Goal: Task Accomplishment & Management: Manage account settings

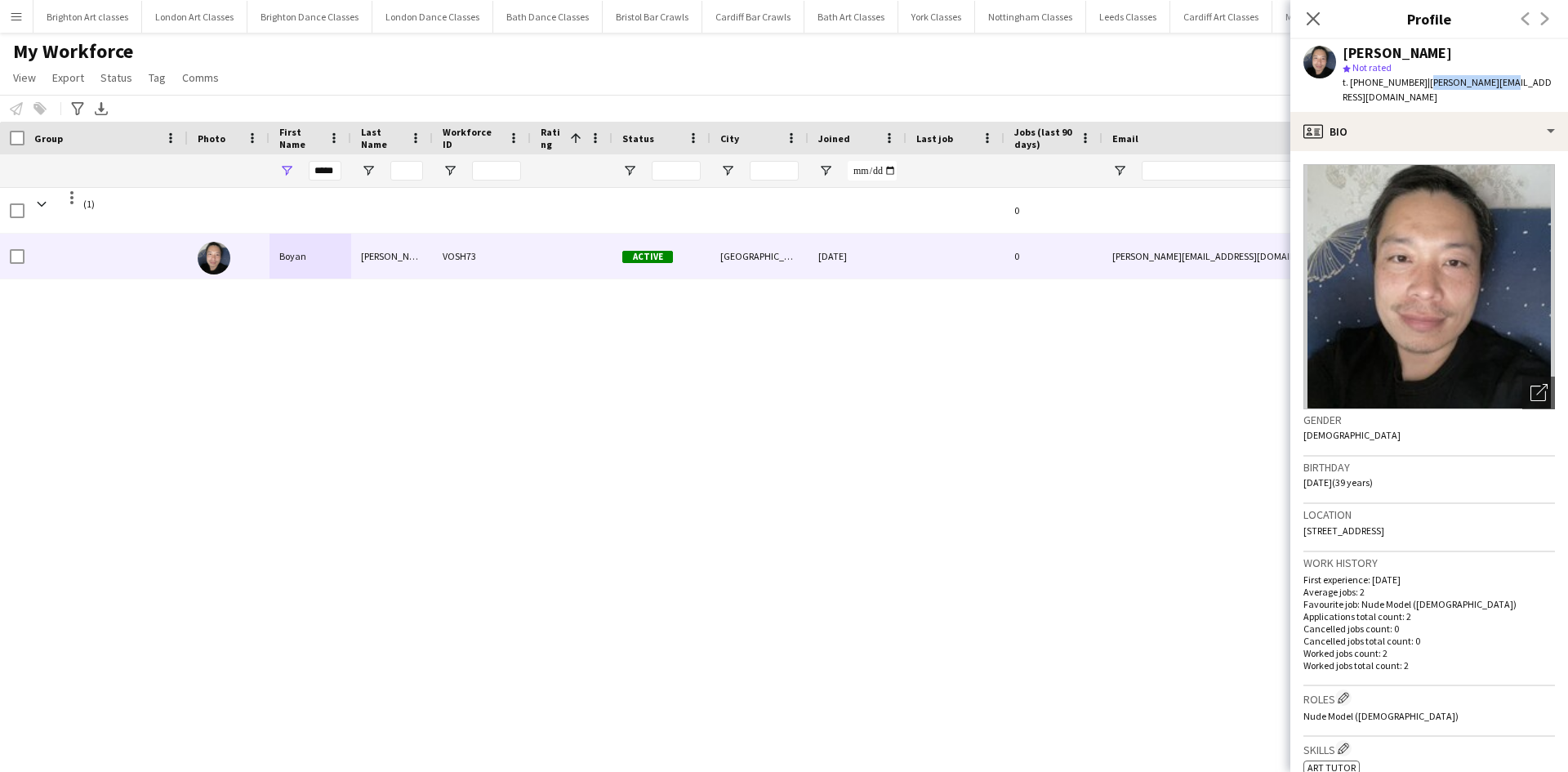
click at [20, 9] on button "Menu" at bounding box center [16, 16] width 33 height 33
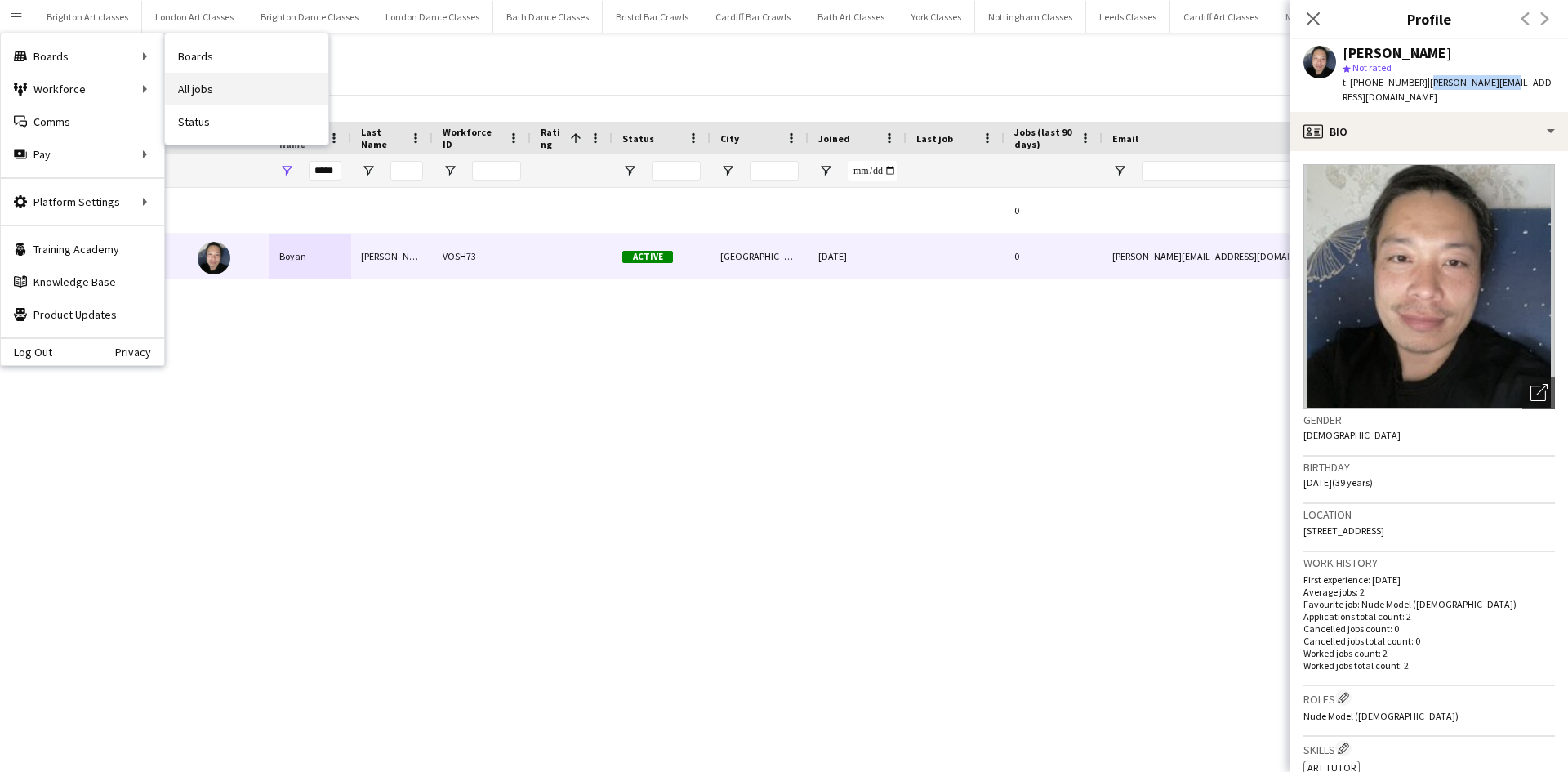
click at [222, 77] on link "All jobs" at bounding box center [247, 89] width 163 height 33
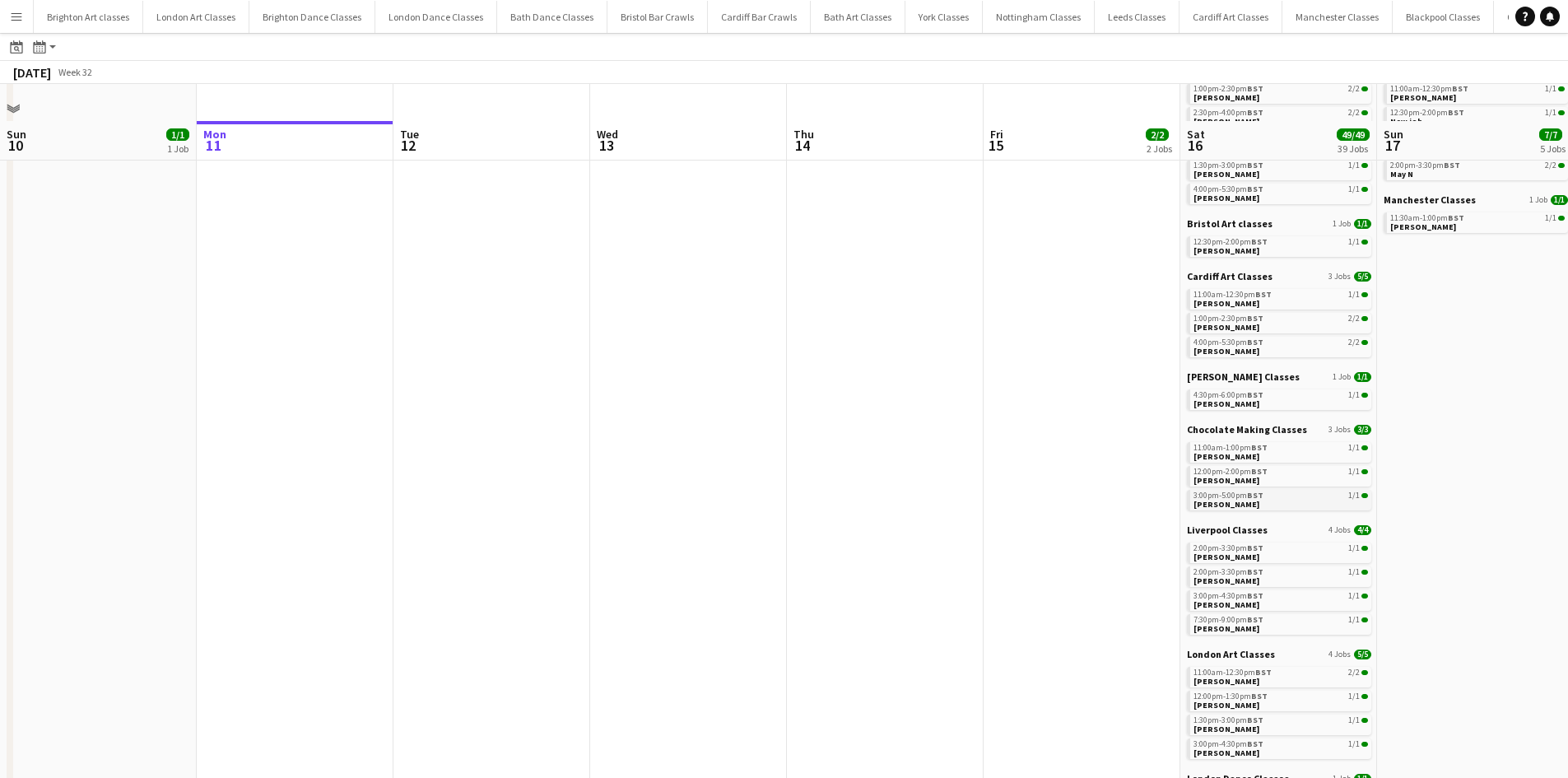
scroll to position [329, 0]
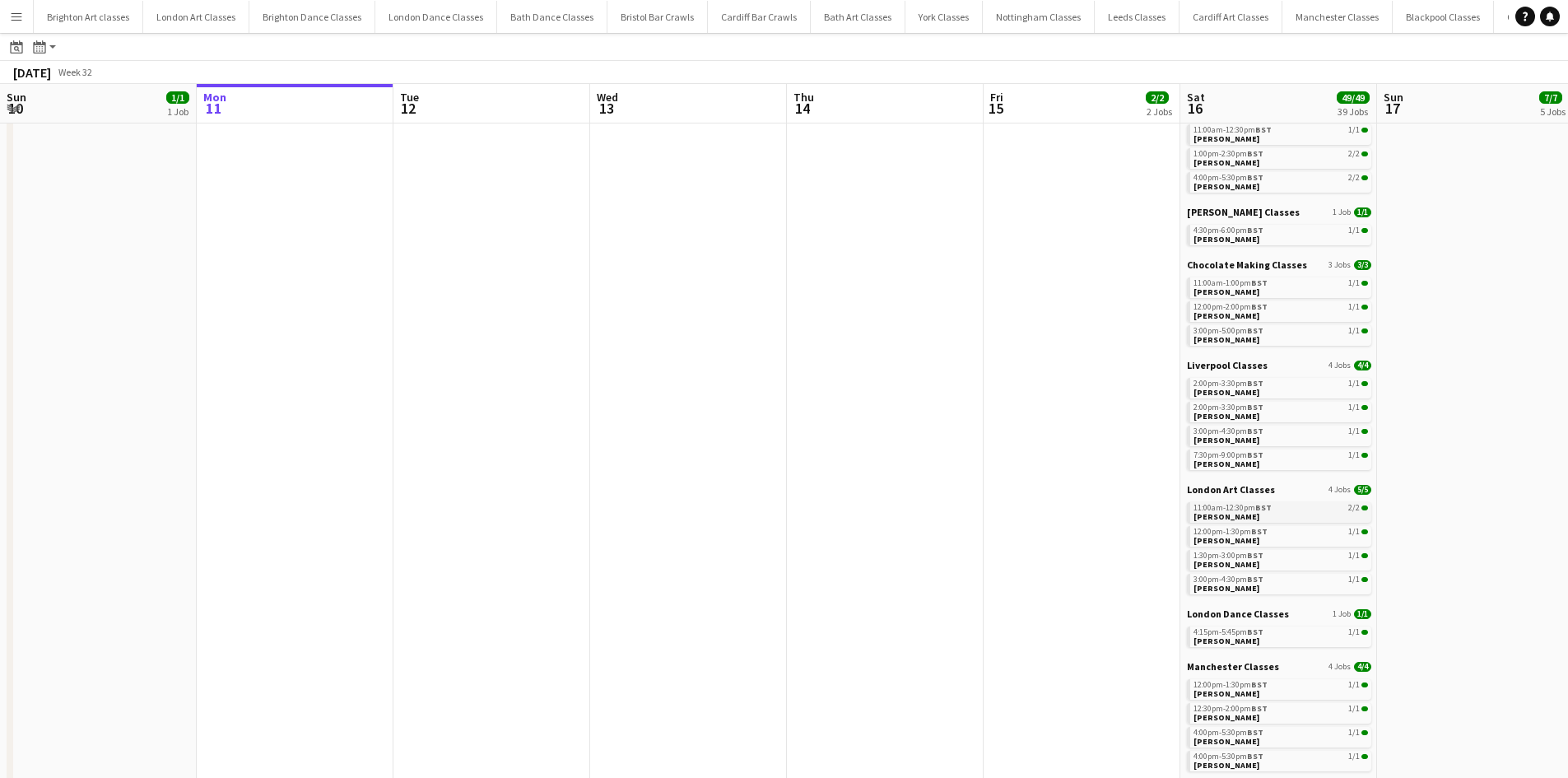
click at [1237, 516] on link "11:00am-12:30pm BST 2/2 Billy Foord" at bounding box center [1281, 511] width 175 height 19
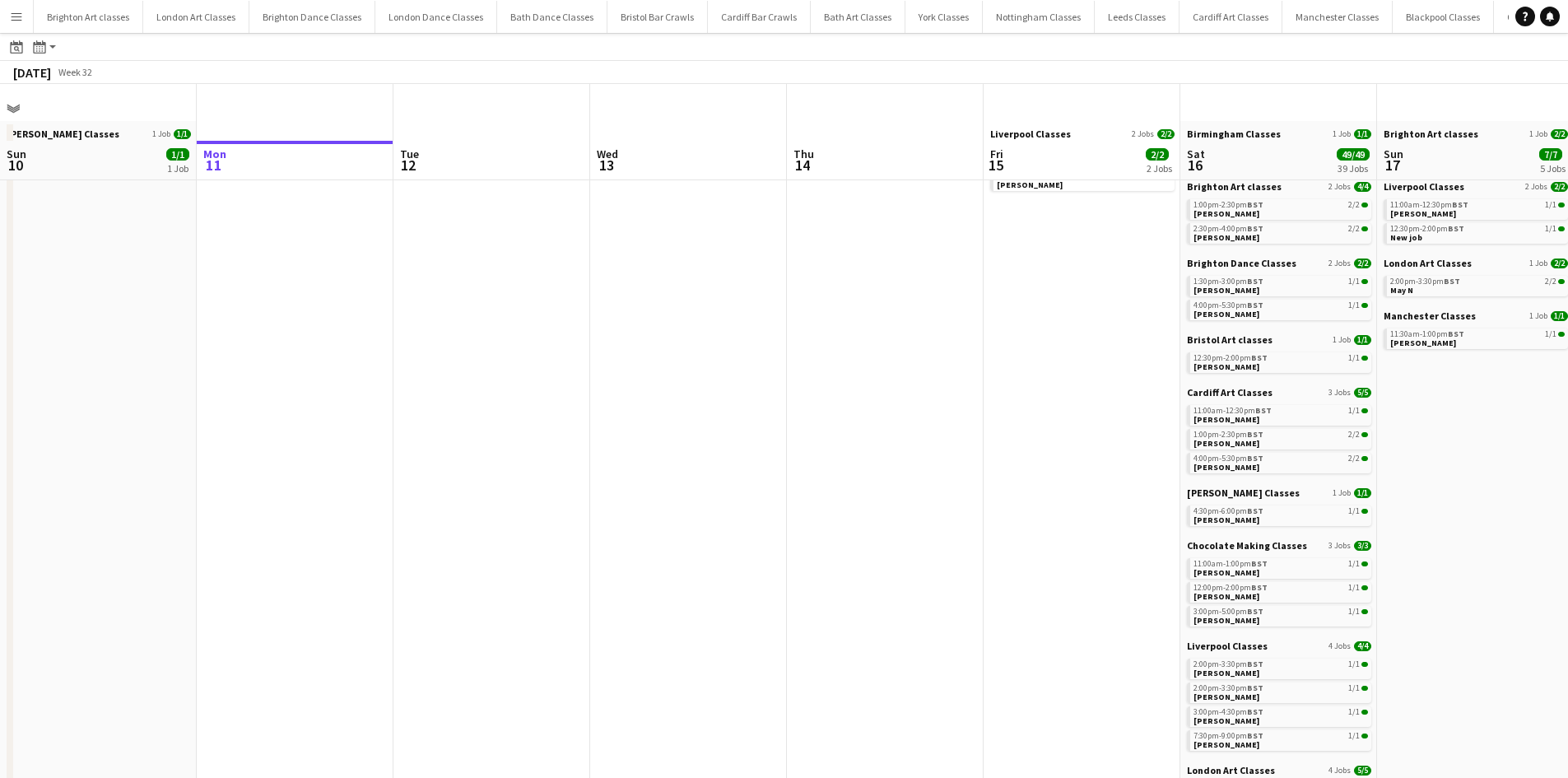
scroll to position [0, 0]
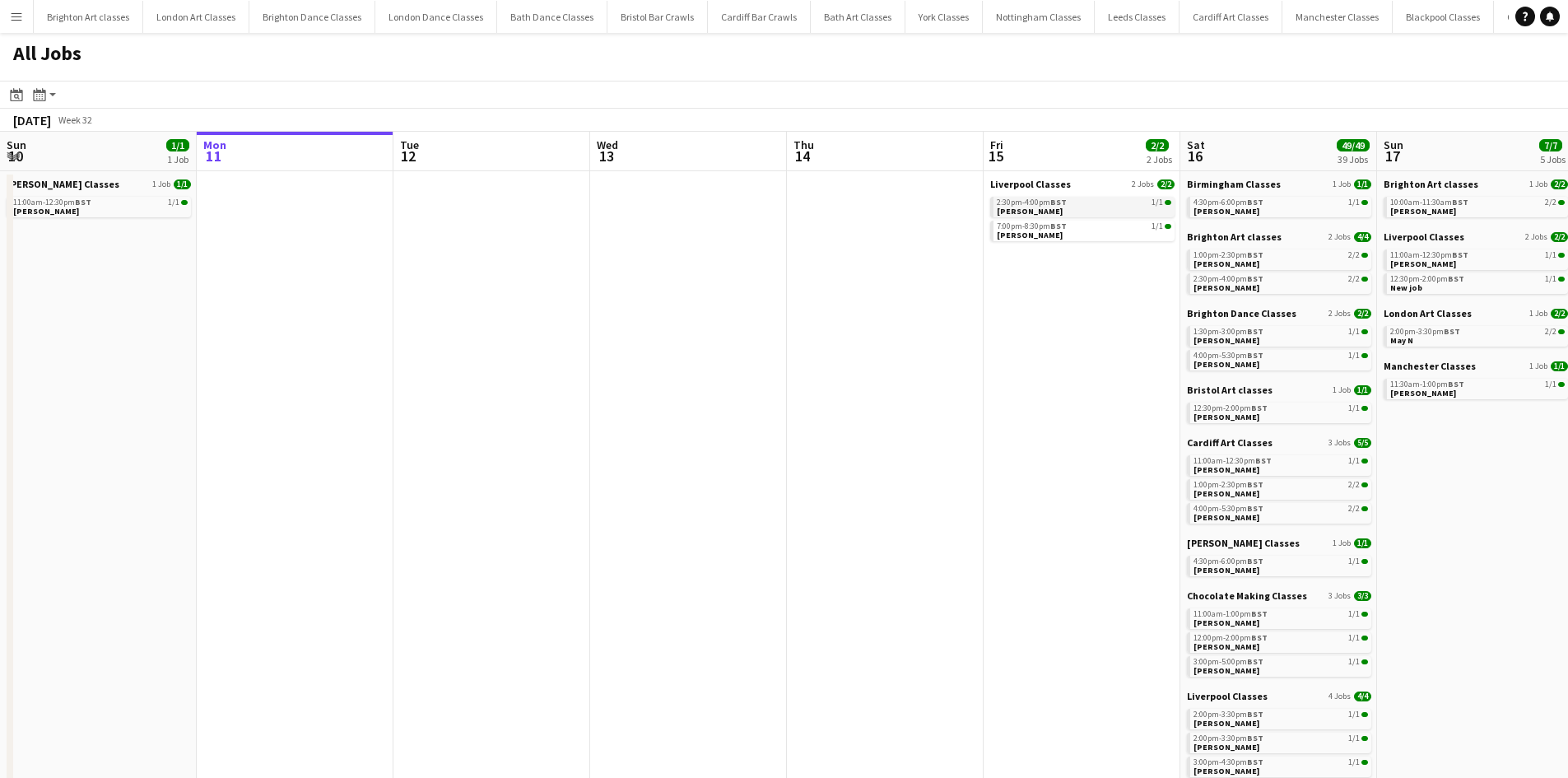
click at [1082, 209] on link "2:30pm-4:00pm BST 1/1 Nesta Evans" at bounding box center [1084, 206] width 175 height 19
click at [1062, 237] on link "7:00pm-8:30pm BST 1/1 Mandy Smith" at bounding box center [1084, 229] width 175 height 19
click at [1024, 214] on span "[PERSON_NAME]" at bounding box center [1029, 211] width 66 height 11
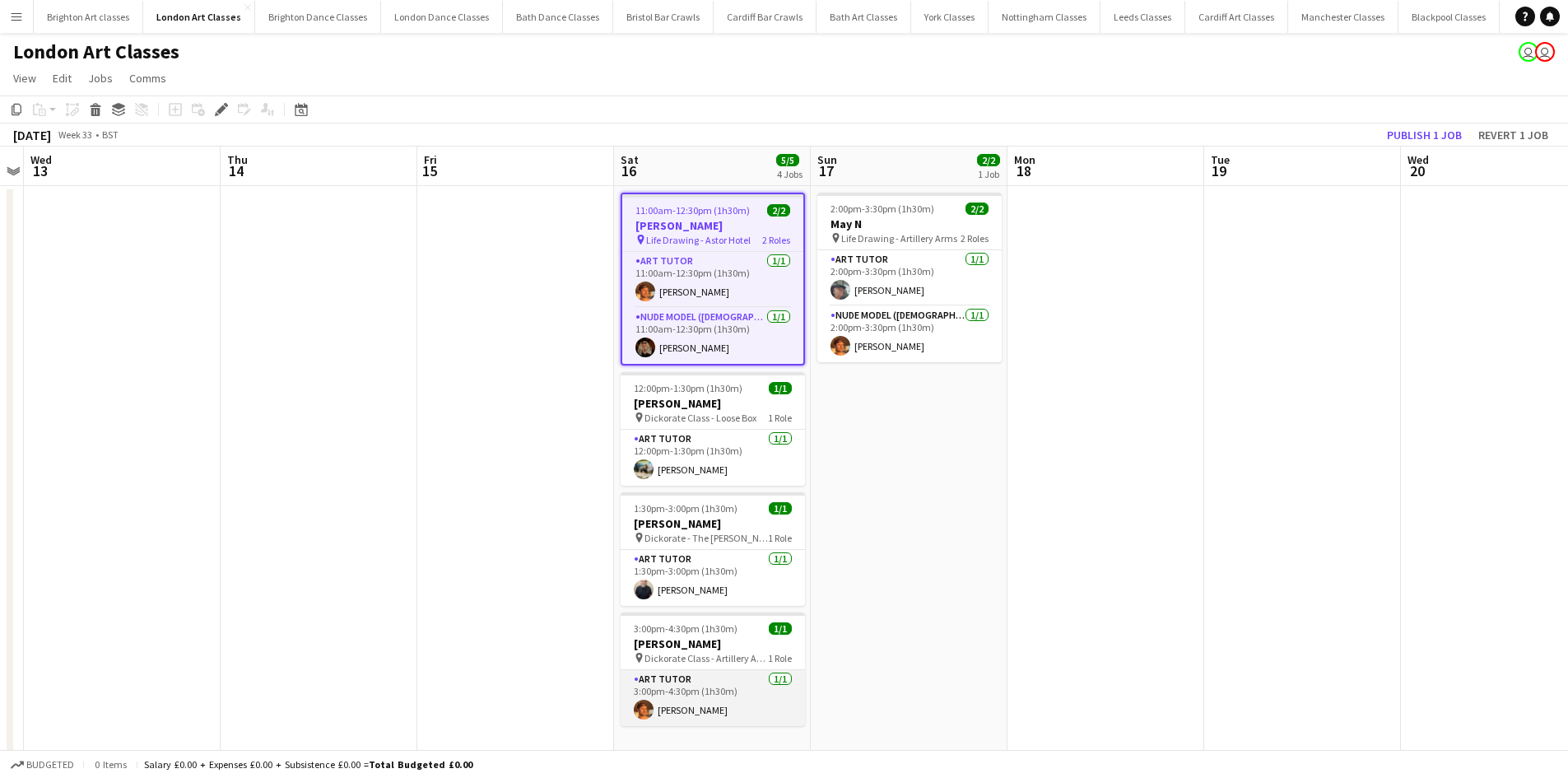
click at [685, 697] on app-card-role "Art Tutor [DATE] 3:00pm-4:30pm (1h30m) [PERSON_NAME]" at bounding box center [713, 697] width 184 height 56
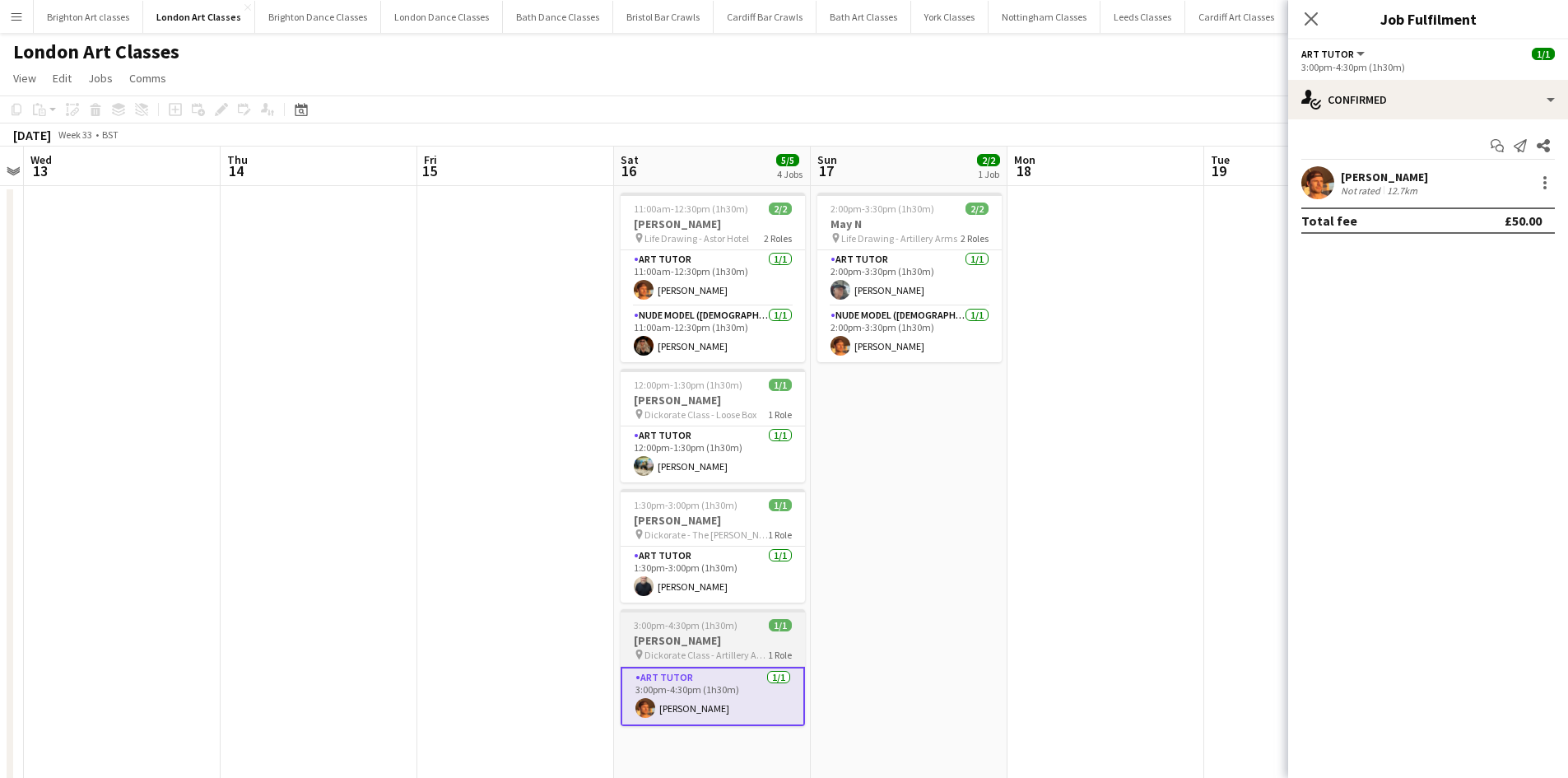
click at [649, 654] on span "Dickorate Class - Artillery Arms" at bounding box center [707, 654] width 124 height 13
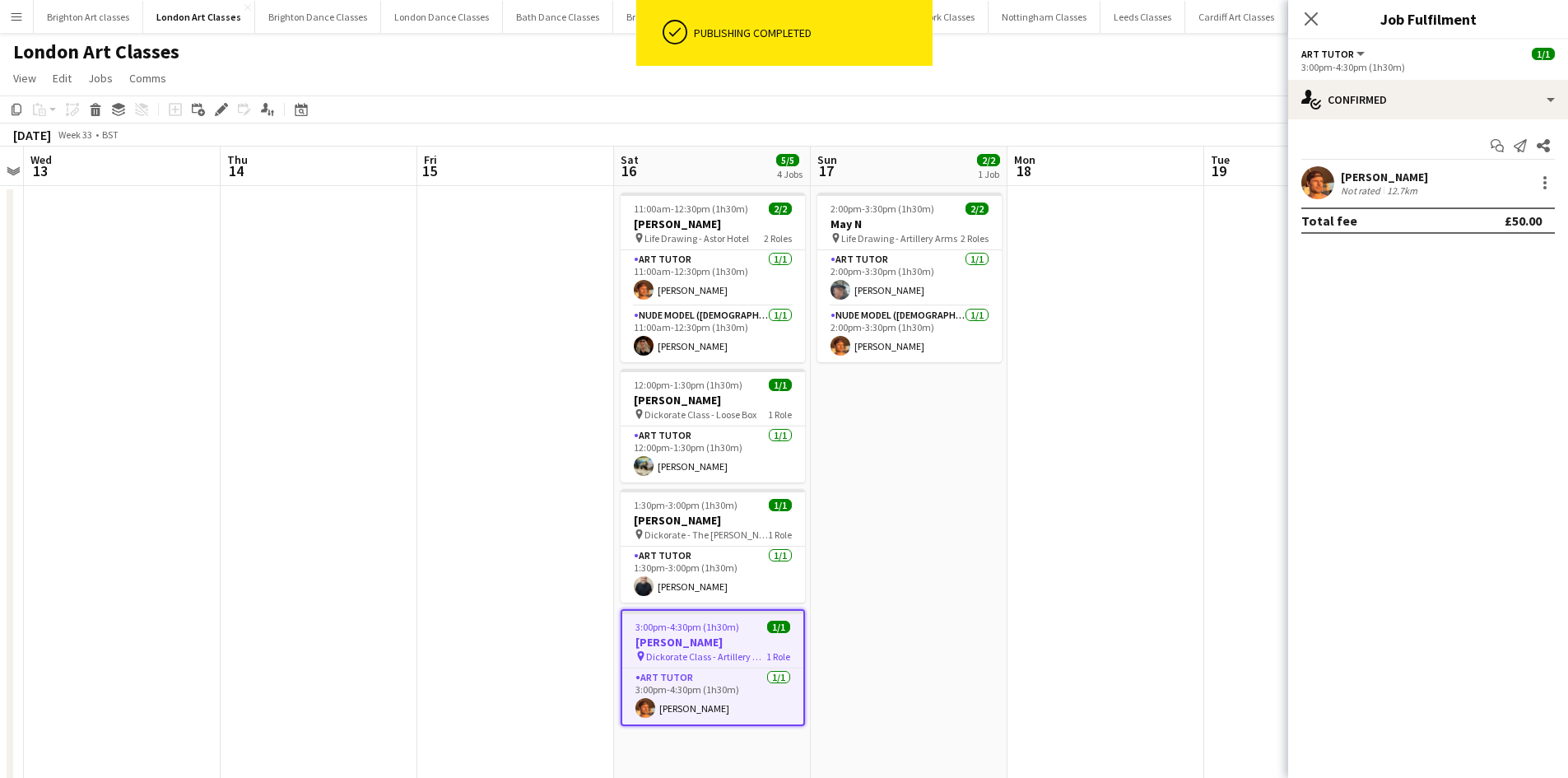
click at [733, 656] on span "Dickorate Class - Artillery Arms" at bounding box center [707, 656] width 120 height 13
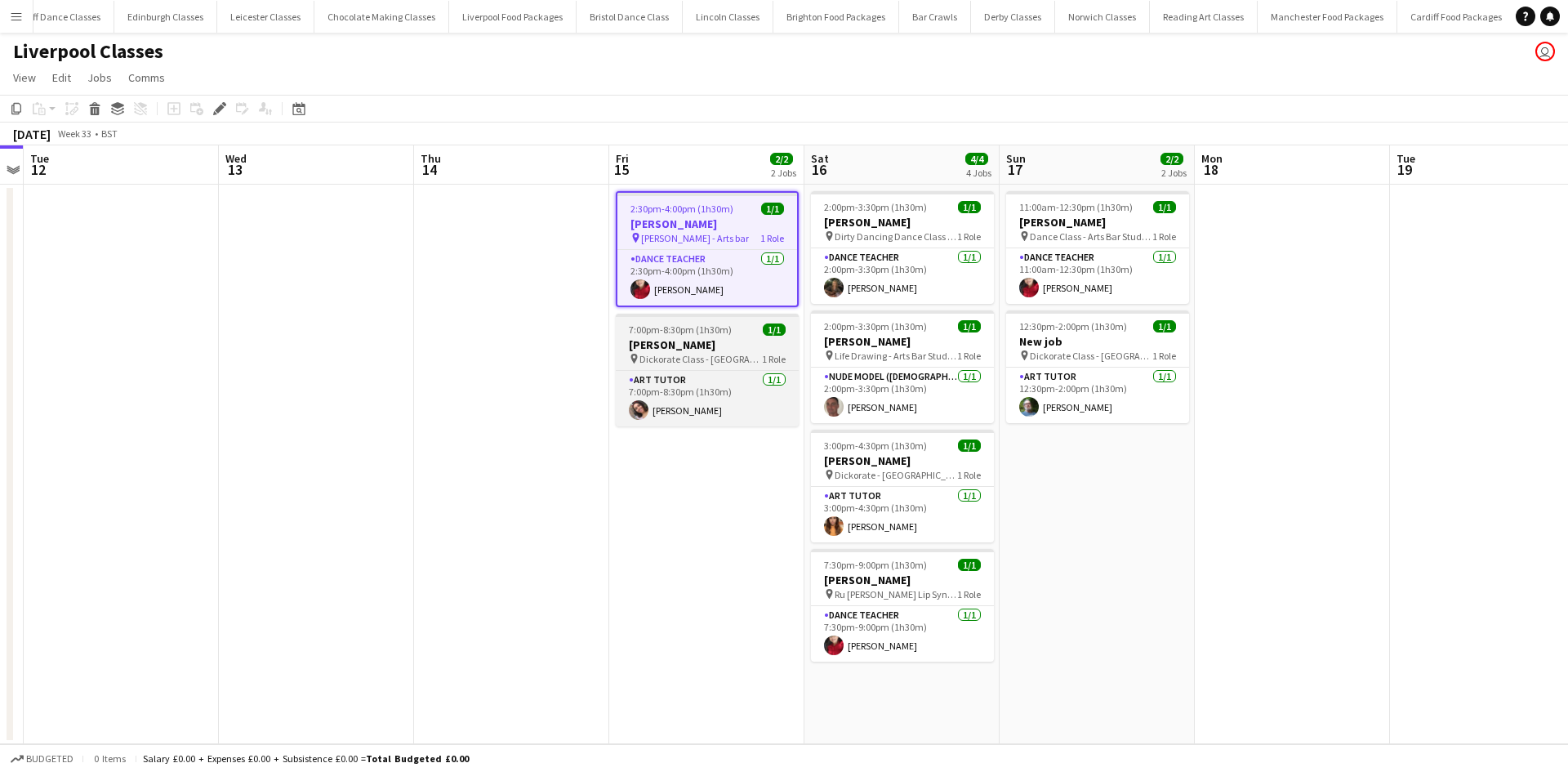
click at [681, 353] on span "Dickorate Class - Adelphi Hotel - Liverpool" at bounding box center [701, 359] width 123 height 12
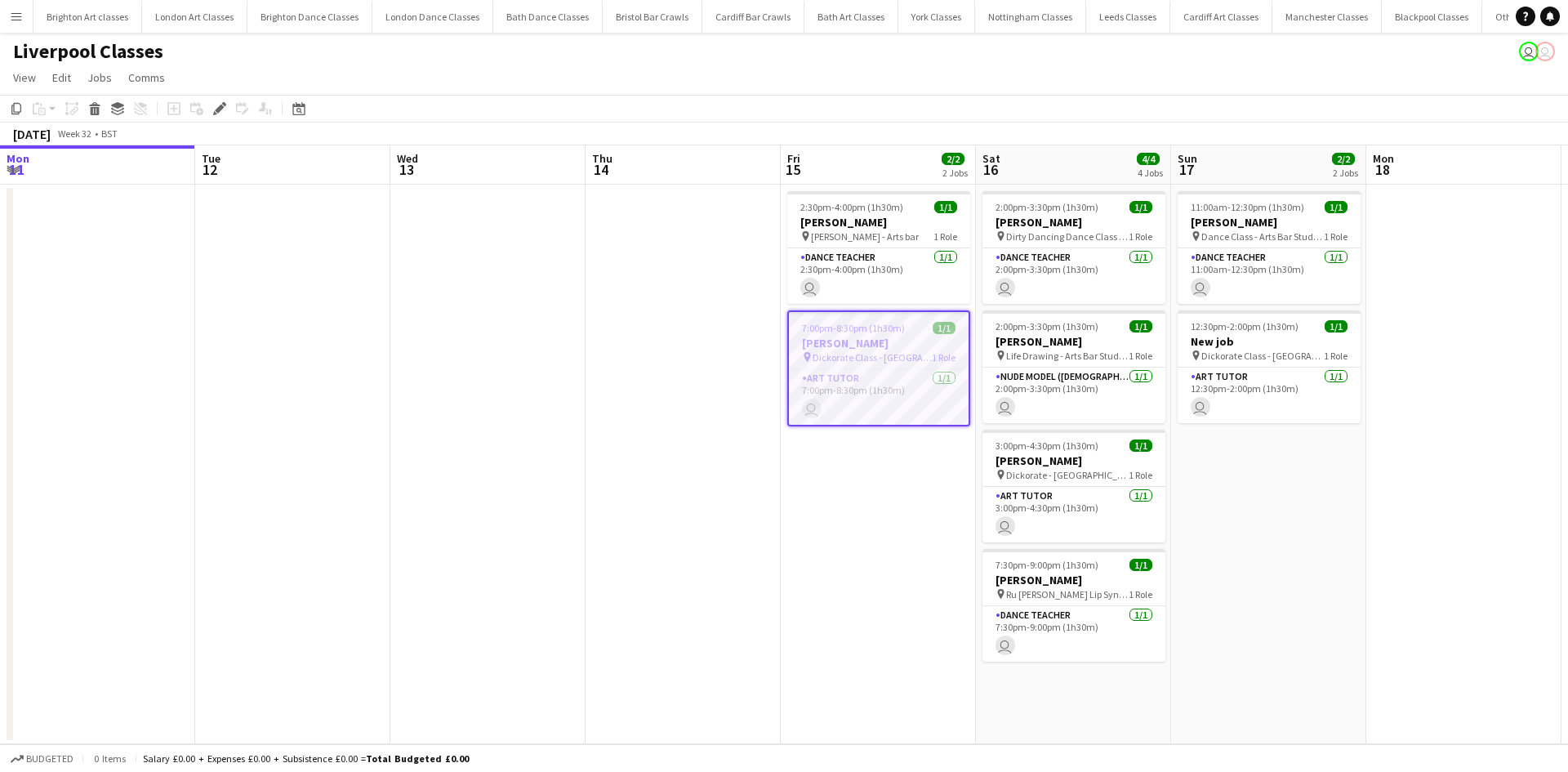
scroll to position [0, 2689]
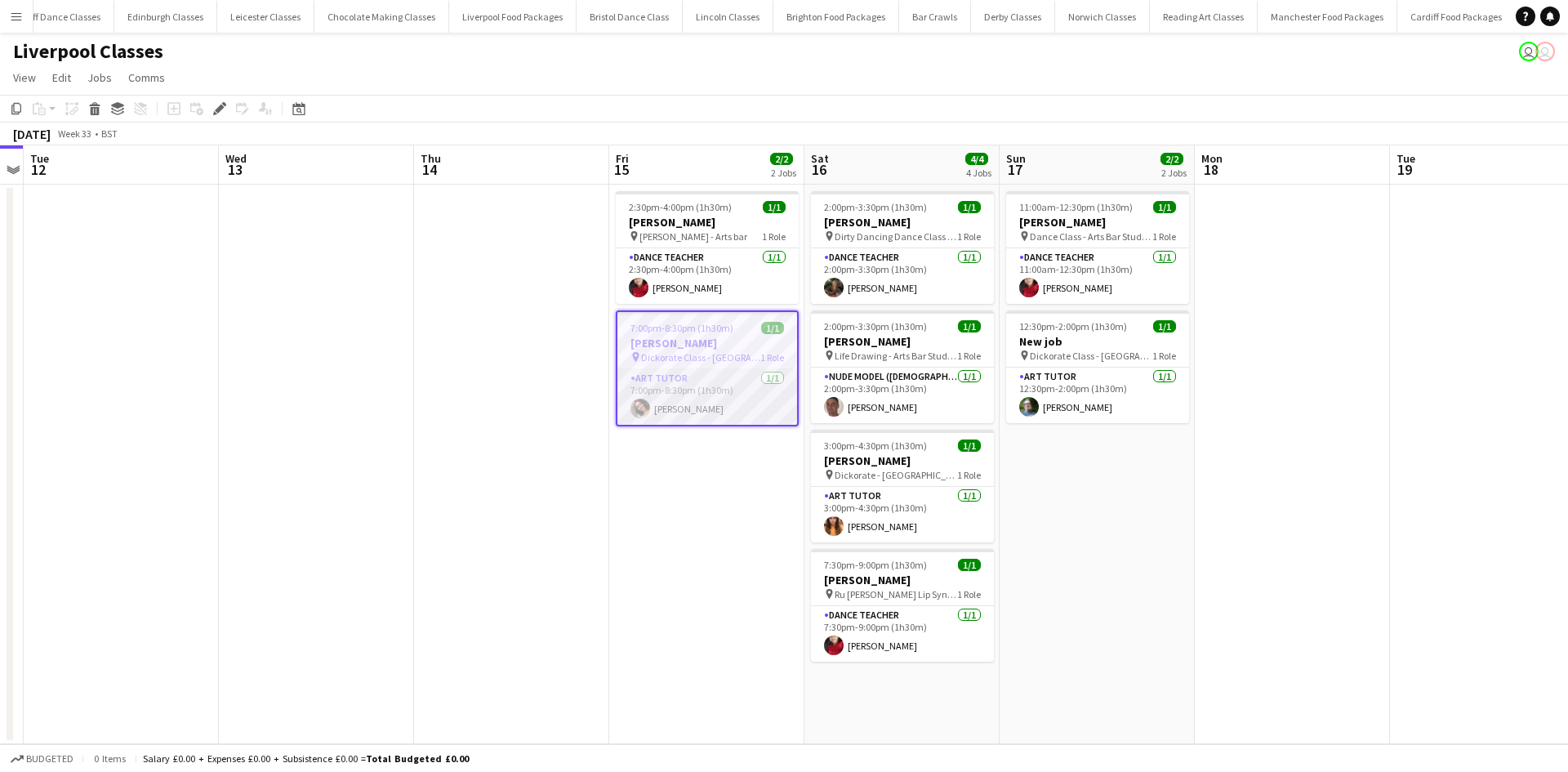
click at [641, 404] on app-user-avatar at bounding box center [641, 409] width 20 height 20
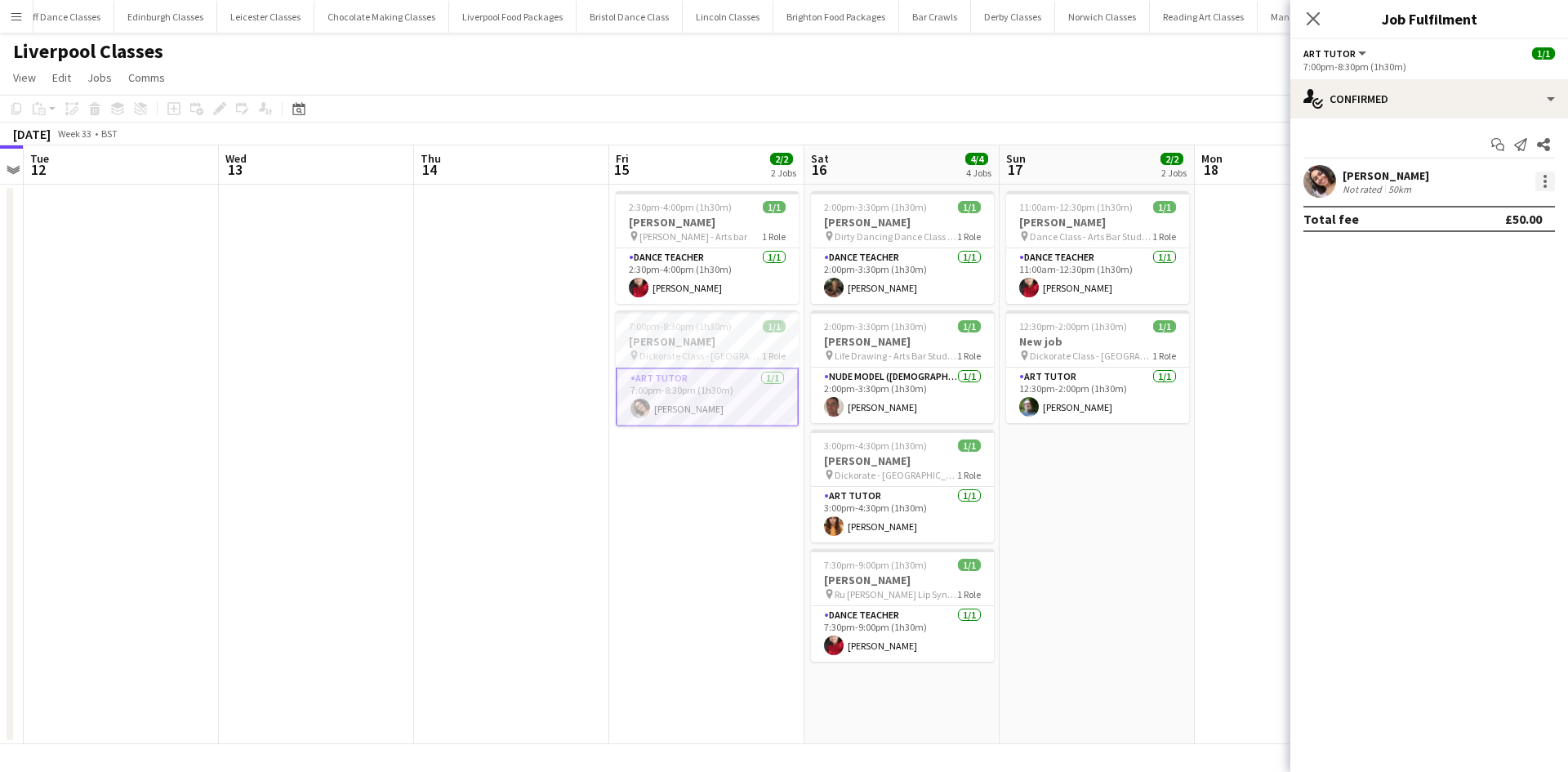
click at [1550, 183] on div at bounding box center [1545, 181] width 20 height 20
click at [1440, 209] on span "Edit fee" at bounding box center [1462, 211] width 44 height 14
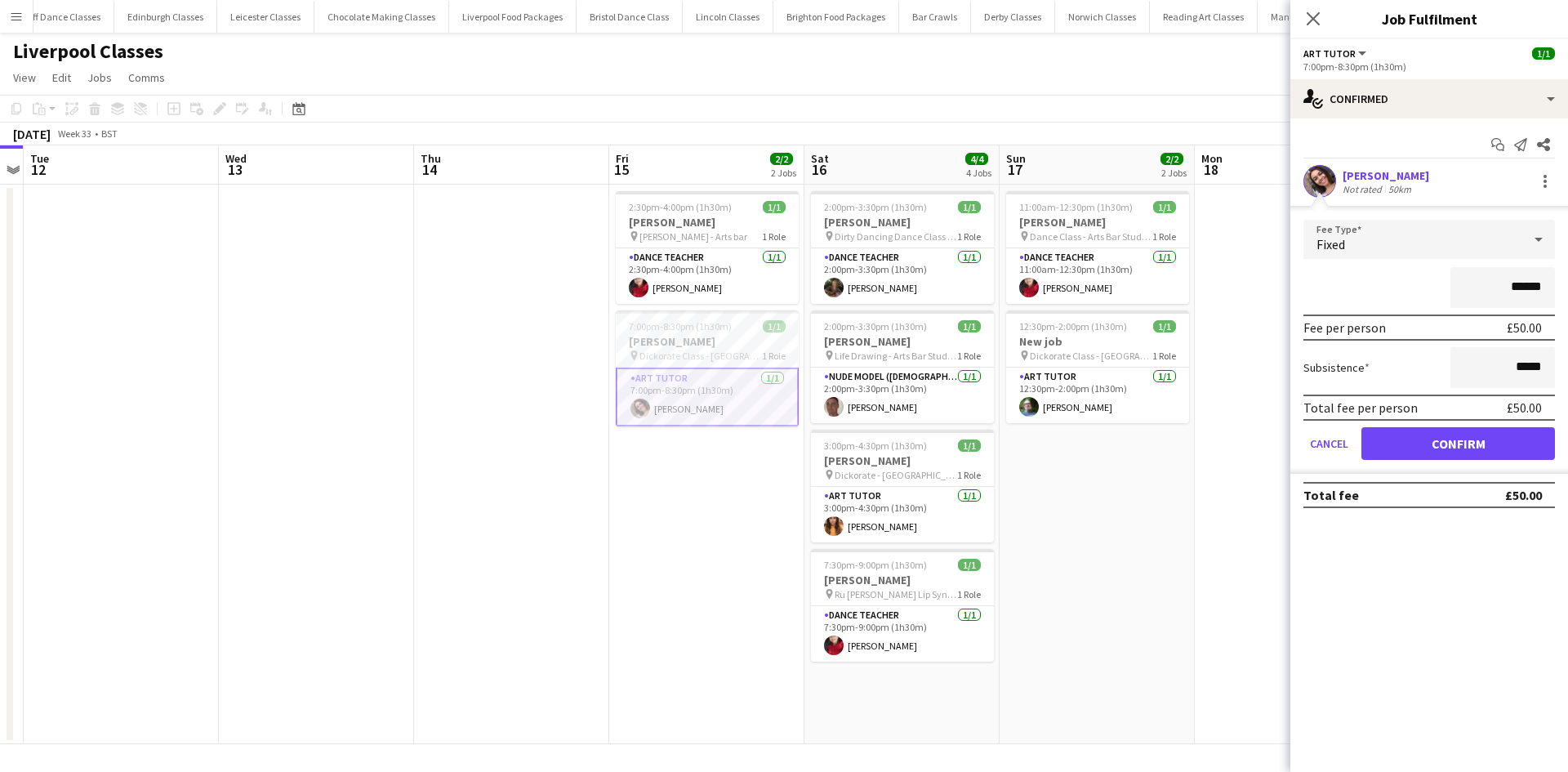
click at [768, 376] on app-card-role "Art Tutor 1/1 7:00pm-8:30pm (1h30m) Nikicha Clayton" at bounding box center [707, 397] width 183 height 59
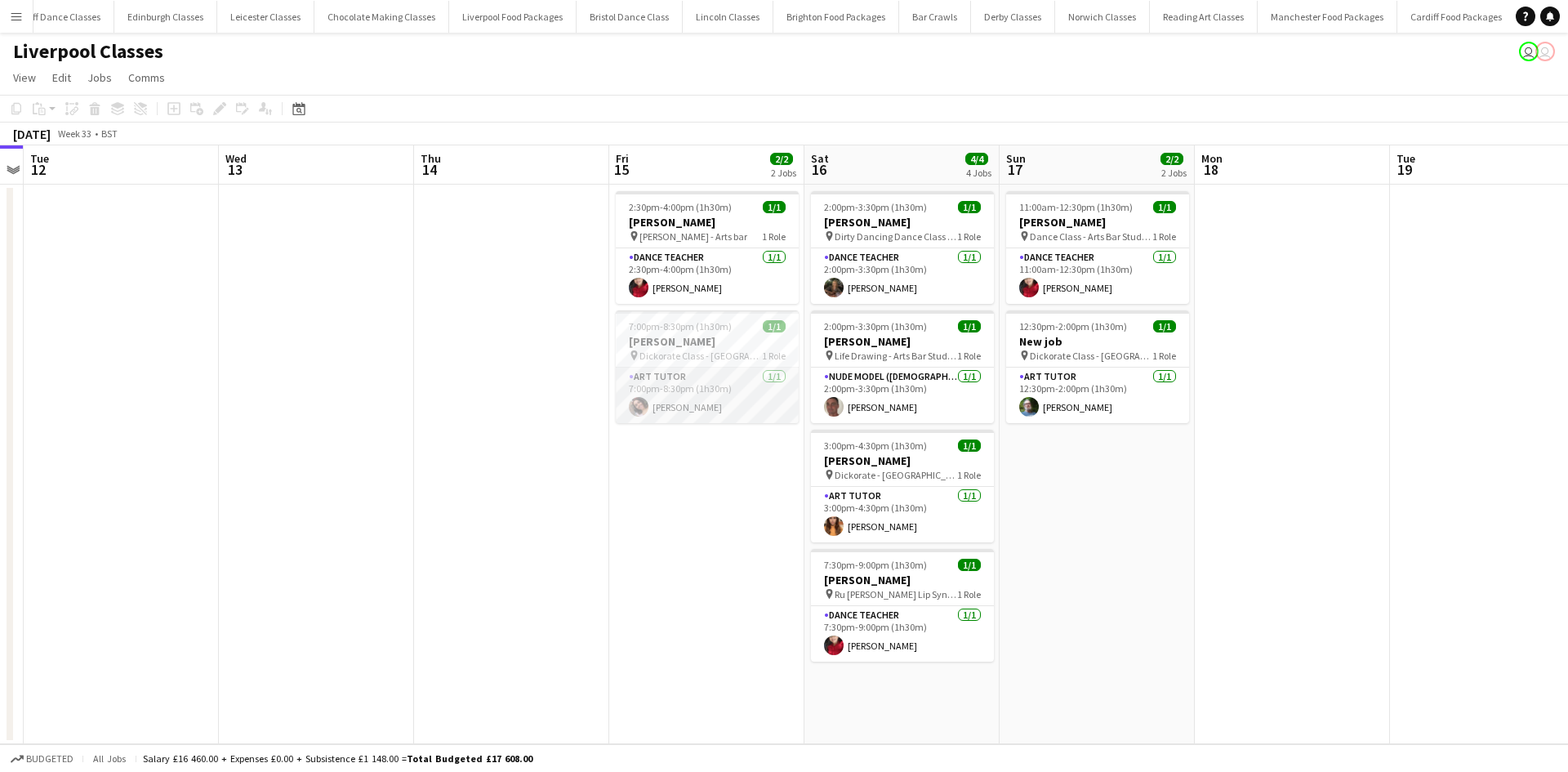
click at [649, 382] on app-card-role "Art Tutor 1/1 7:00pm-8:30pm (1h30m) Nikicha Clayton" at bounding box center [707, 395] width 183 height 55
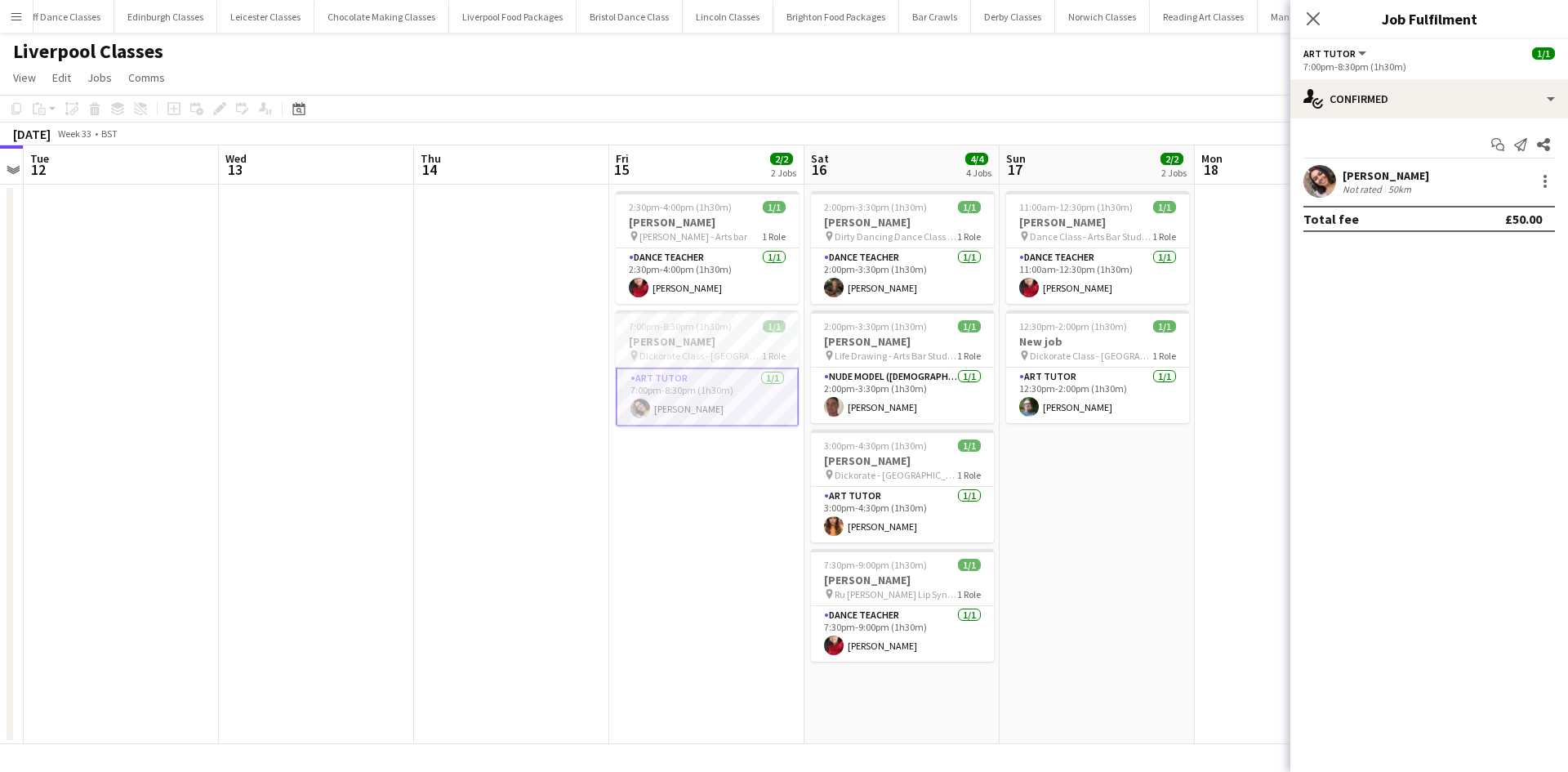
click at [1329, 66] on div "7:00pm-8:30pm (1h30m)" at bounding box center [1429, 67] width 251 height 12
click at [1558, 52] on app-options-switcher "Art Tutor All roles Art Tutor 1/1 7:00pm-8:30pm (1h30m)" at bounding box center [1429, 59] width 277 height 40
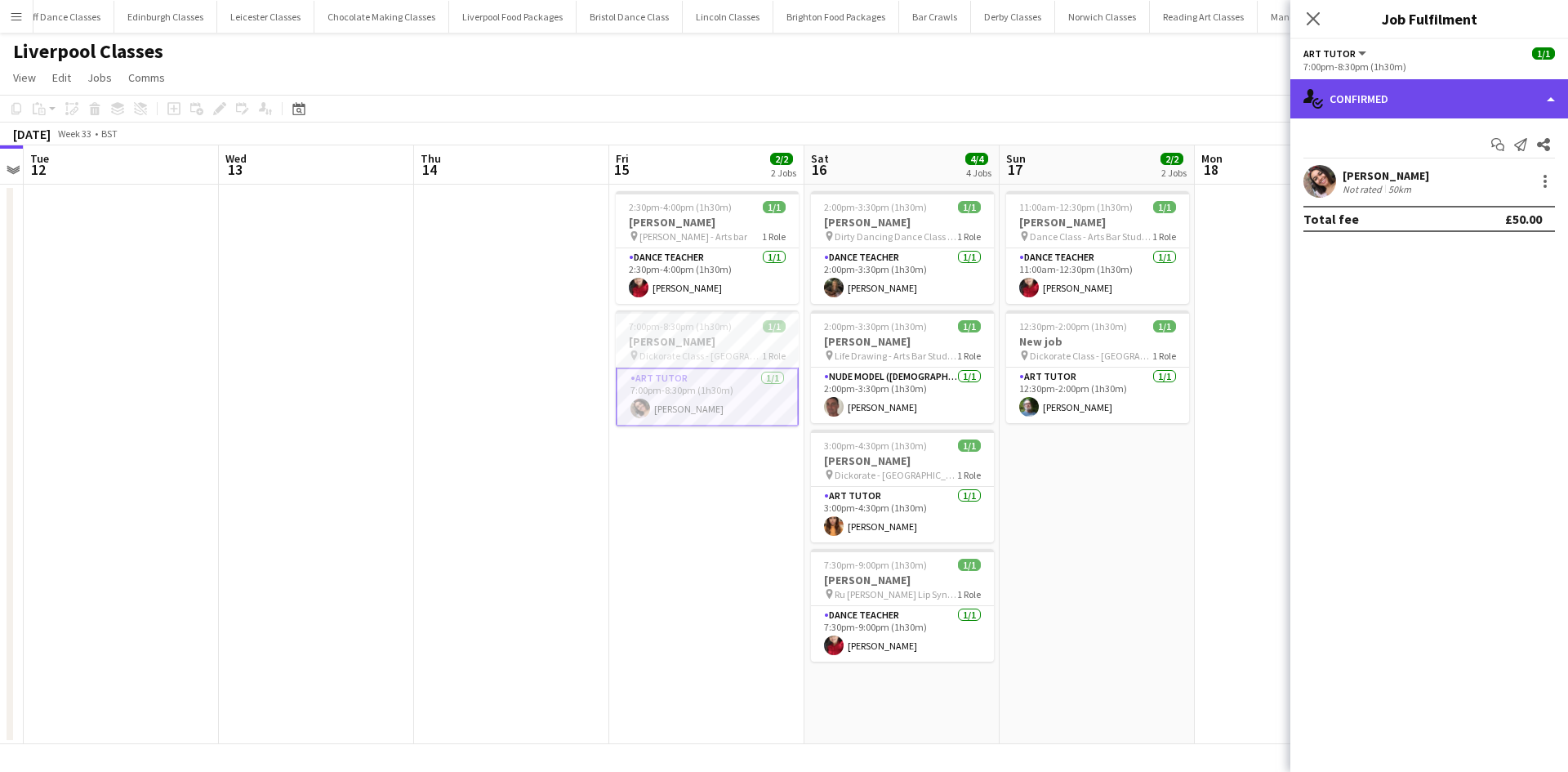
click at [1537, 87] on div "single-neutral-actions-check-2 Confirmed" at bounding box center [1429, 99] width 277 height 39
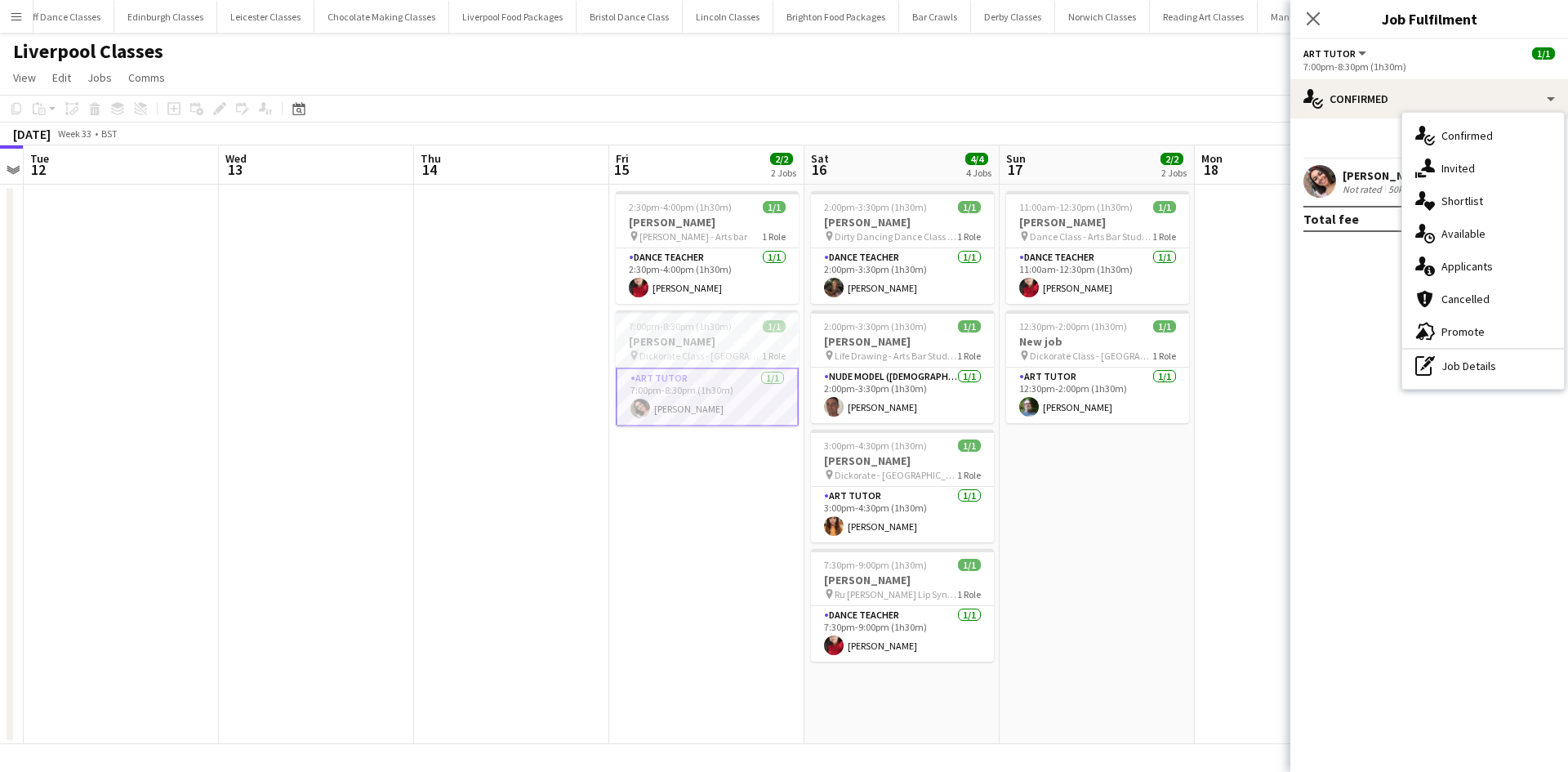
click at [1422, 58] on div "Art Tutor All roles Art Tutor 1/1" at bounding box center [1429, 52] width 251 height 15
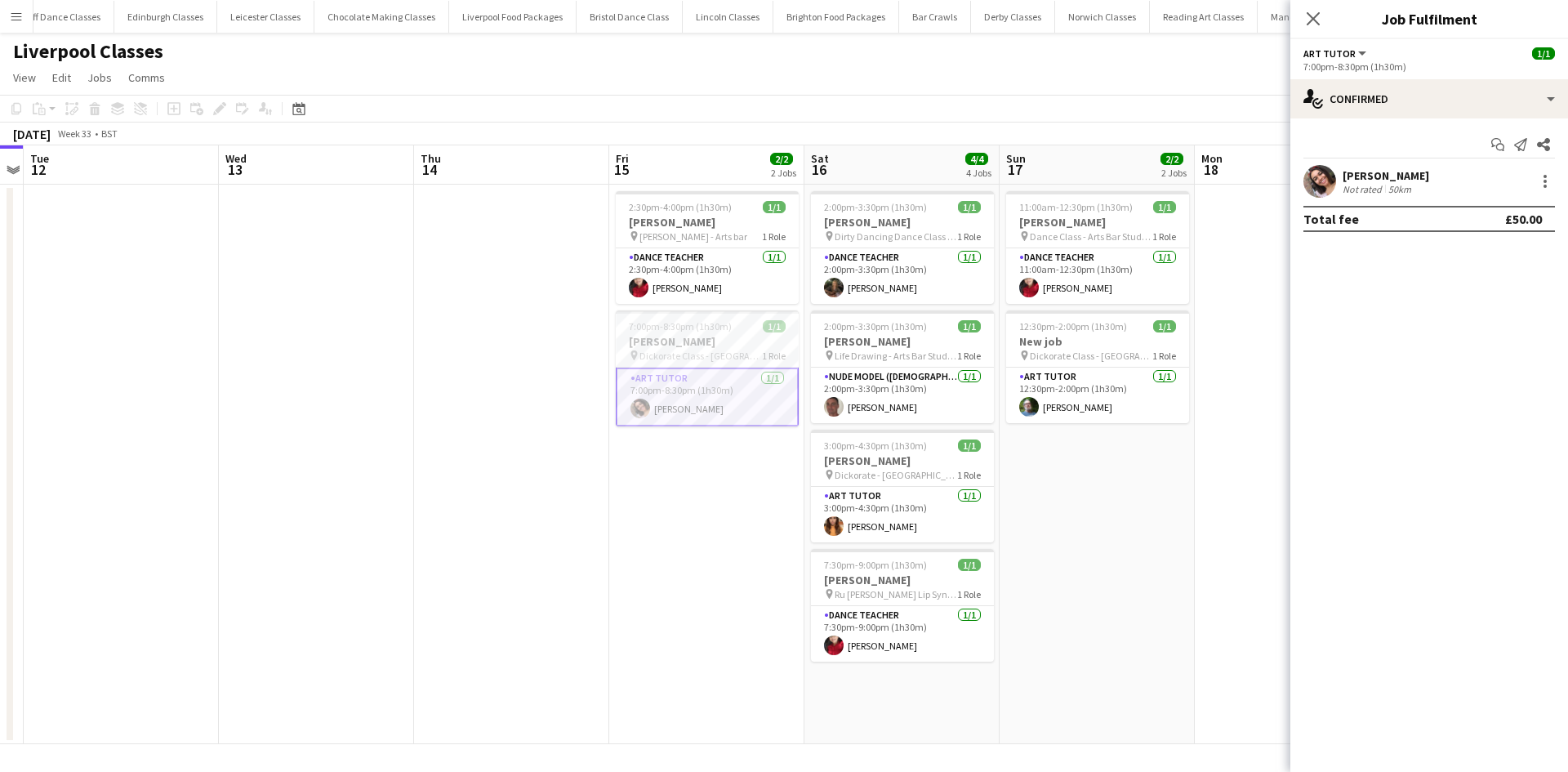
click at [1344, 61] on div "7:00pm-8:30pm (1h30m)" at bounding box center [1429, 67] width 251 height 12
drag, startPoint x: 1567, startPoint y: 34, endPoint x: 1554, endPoint y: 53, distance: 23.0
click at [1567, 36] on div "Close pop-in Job Fulfilment" at bounding box center [1429, 20] width 277 height 39
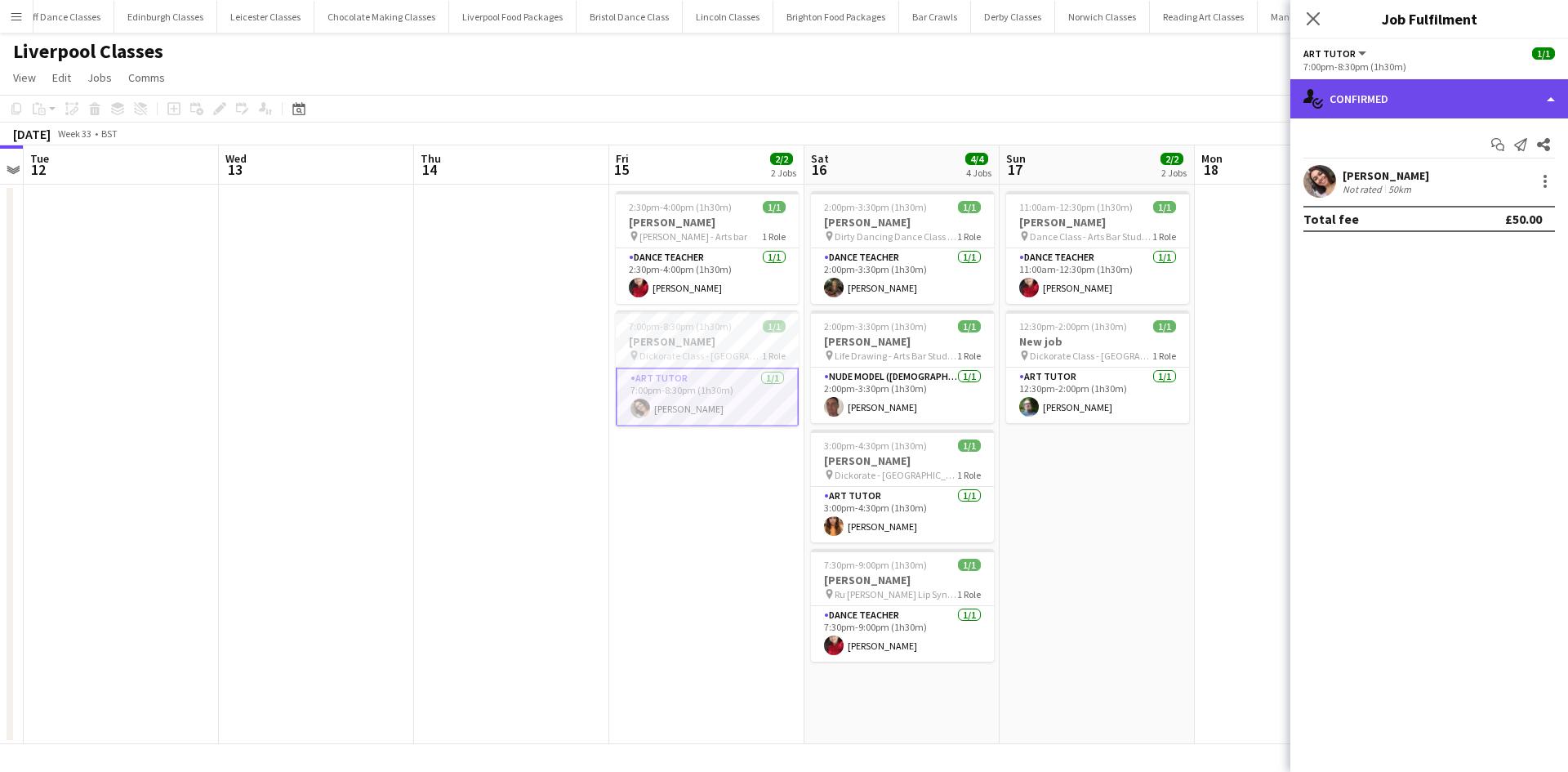
click at [1559, 96] on div "single-neutral-actions-check-2 Confirmed" at bounding box center [1429, 99] width 277 height 39
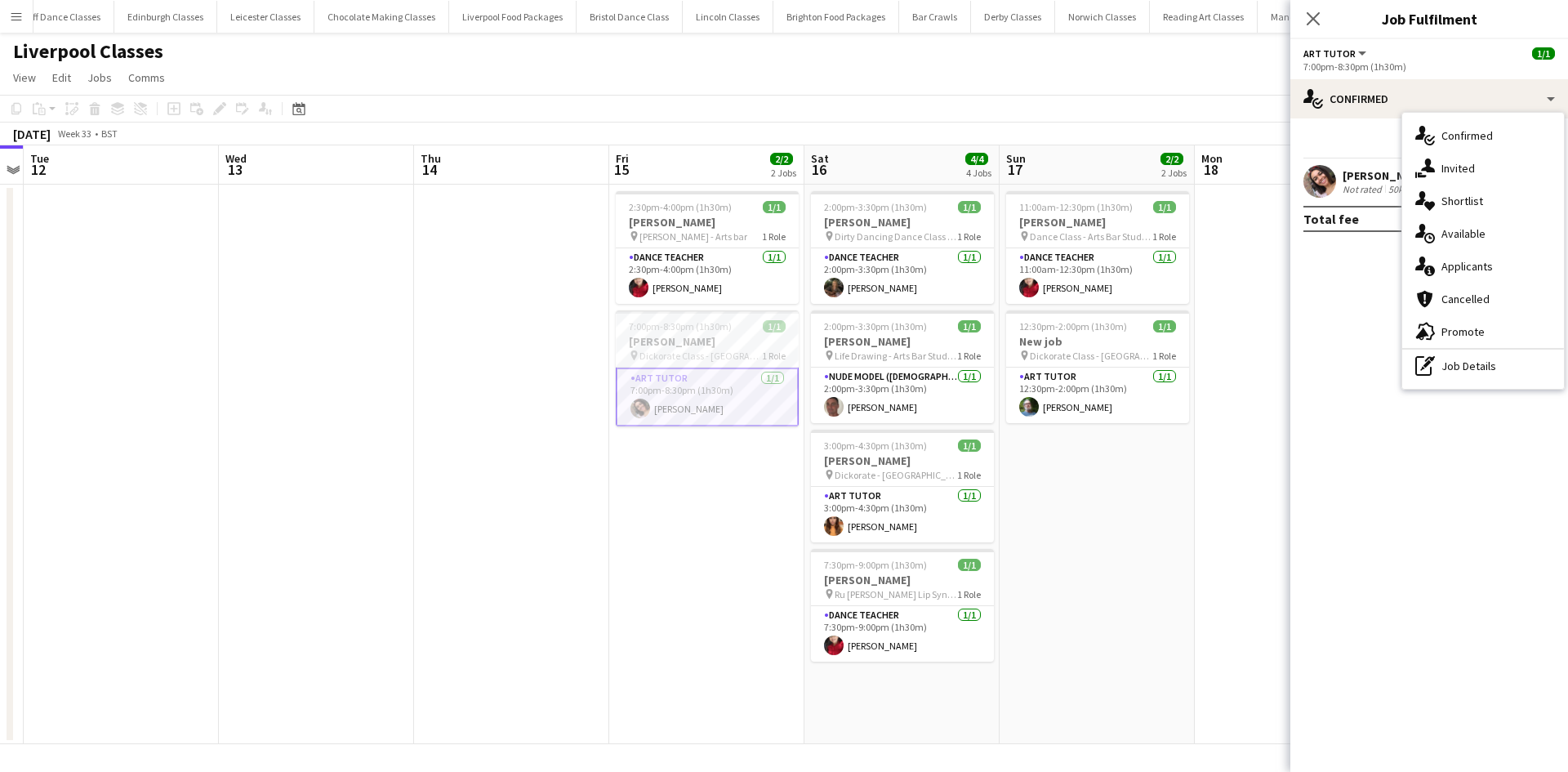
click at [1326, 46] on div "Art Tutor All roles Art Tutor" at bounding box center [1336, 52] width 66 height 15
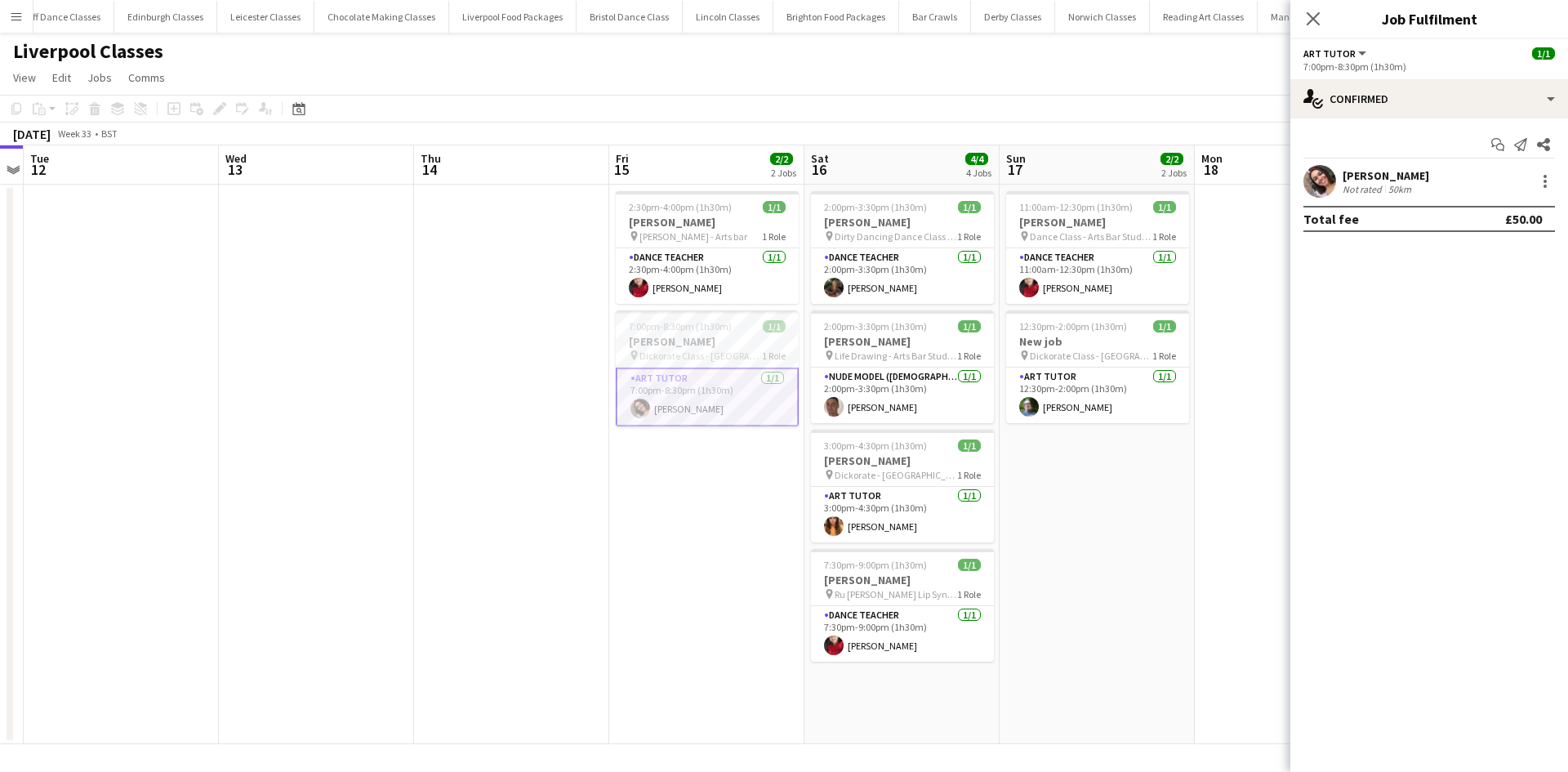
click at [730, 410] on app-card-role "Art Tutor 1/1 7:00pm-8:30pm (1h30m) Nikicha Clayton" at bounding box center [707, 397] width 183 height 59
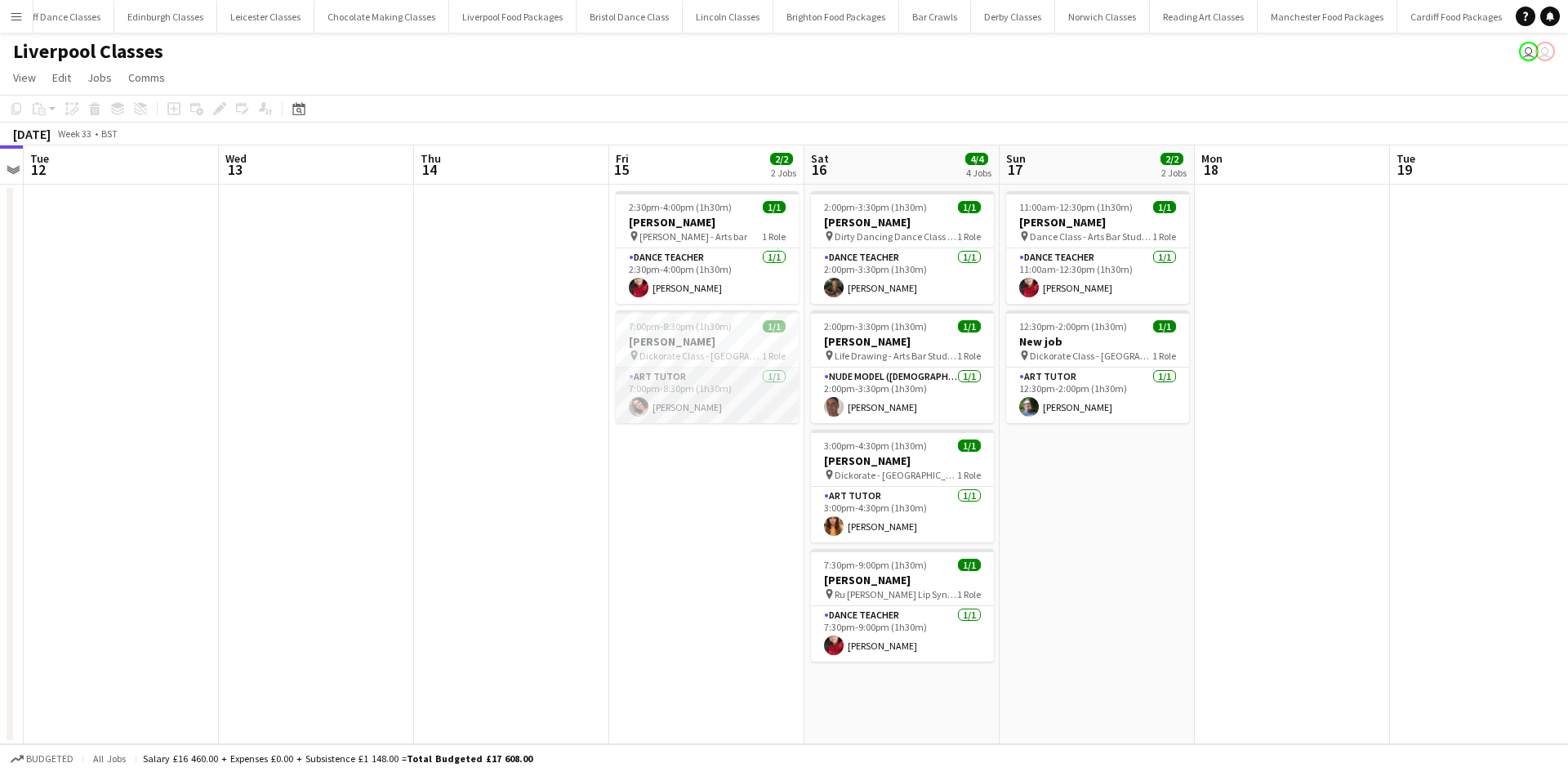
click at [675, 397] on app-card-role "Art Tutor 1/1 7:00pm-8:30pm (1h30m) Nikicha Clayton" at bounding box center [707, 395] width 183 height 55
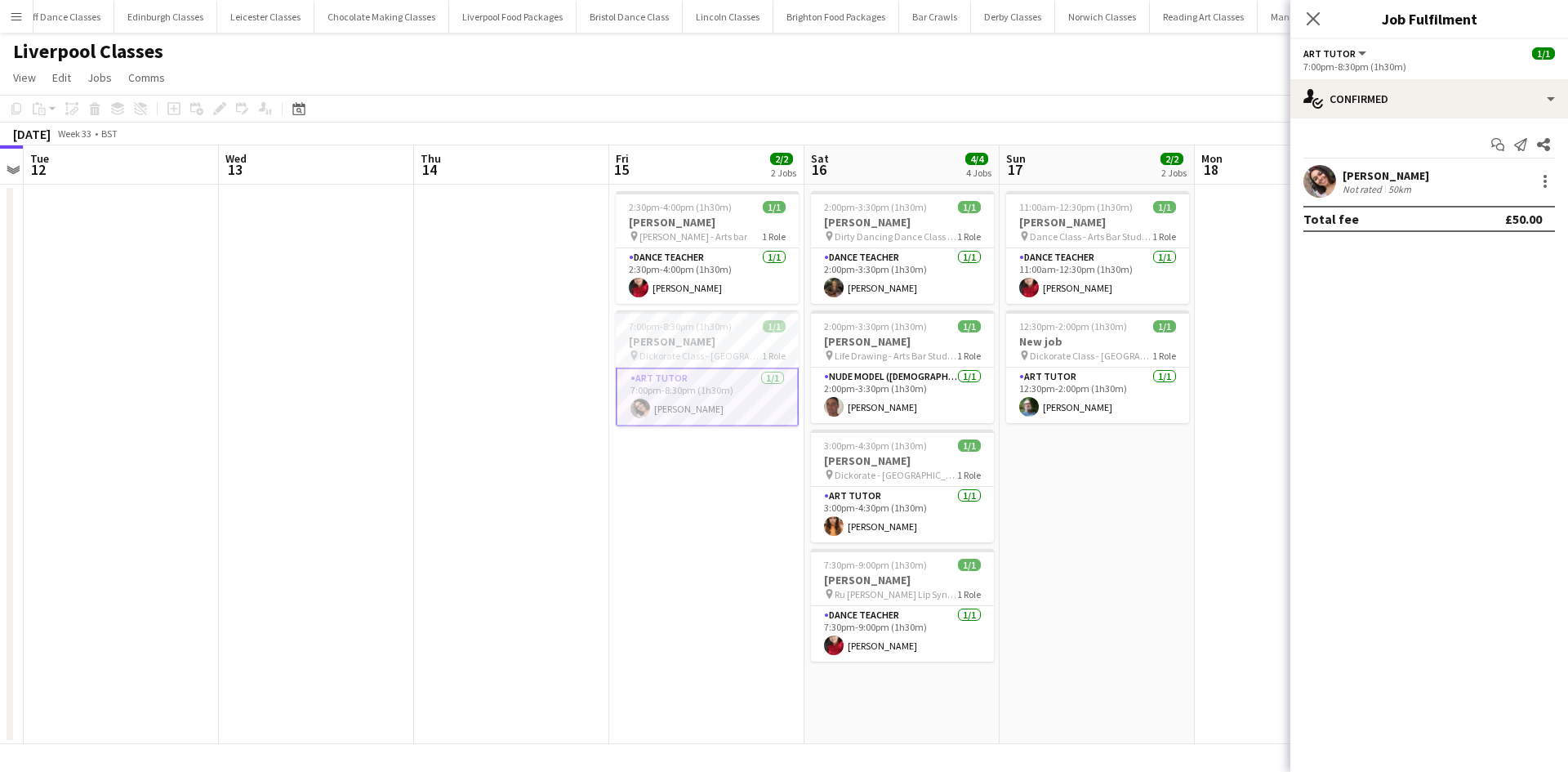
click at [552, 436] on app-date-cell at bounding box center [512, 465] width 195 height 560
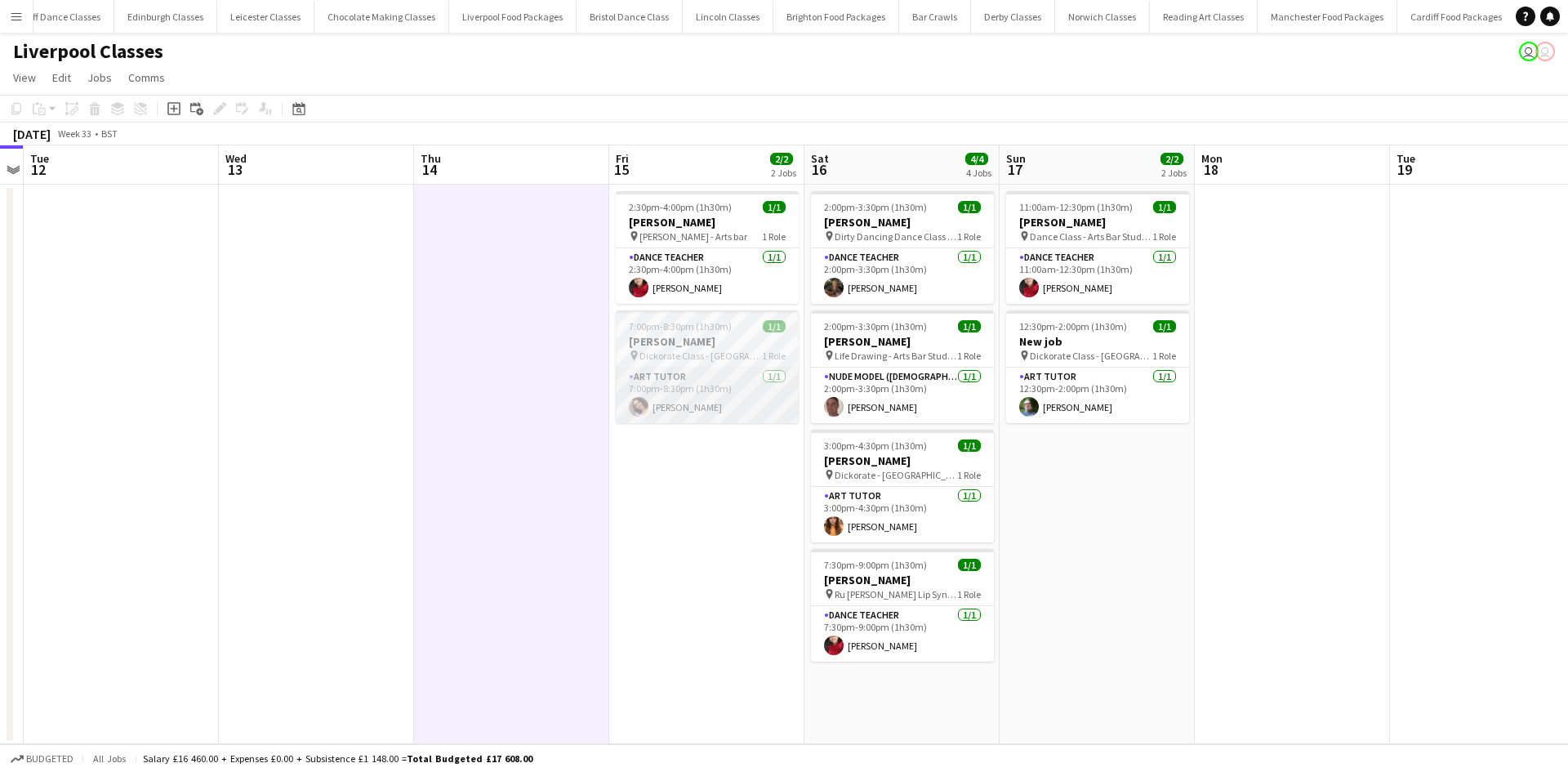
click at [715, 376] on app-card-role "Art Tutor 1/1 7:00pm-8:30pm (1h30m) Nikicha Clayton" at bounding box center [707, 395] width 183 height 55
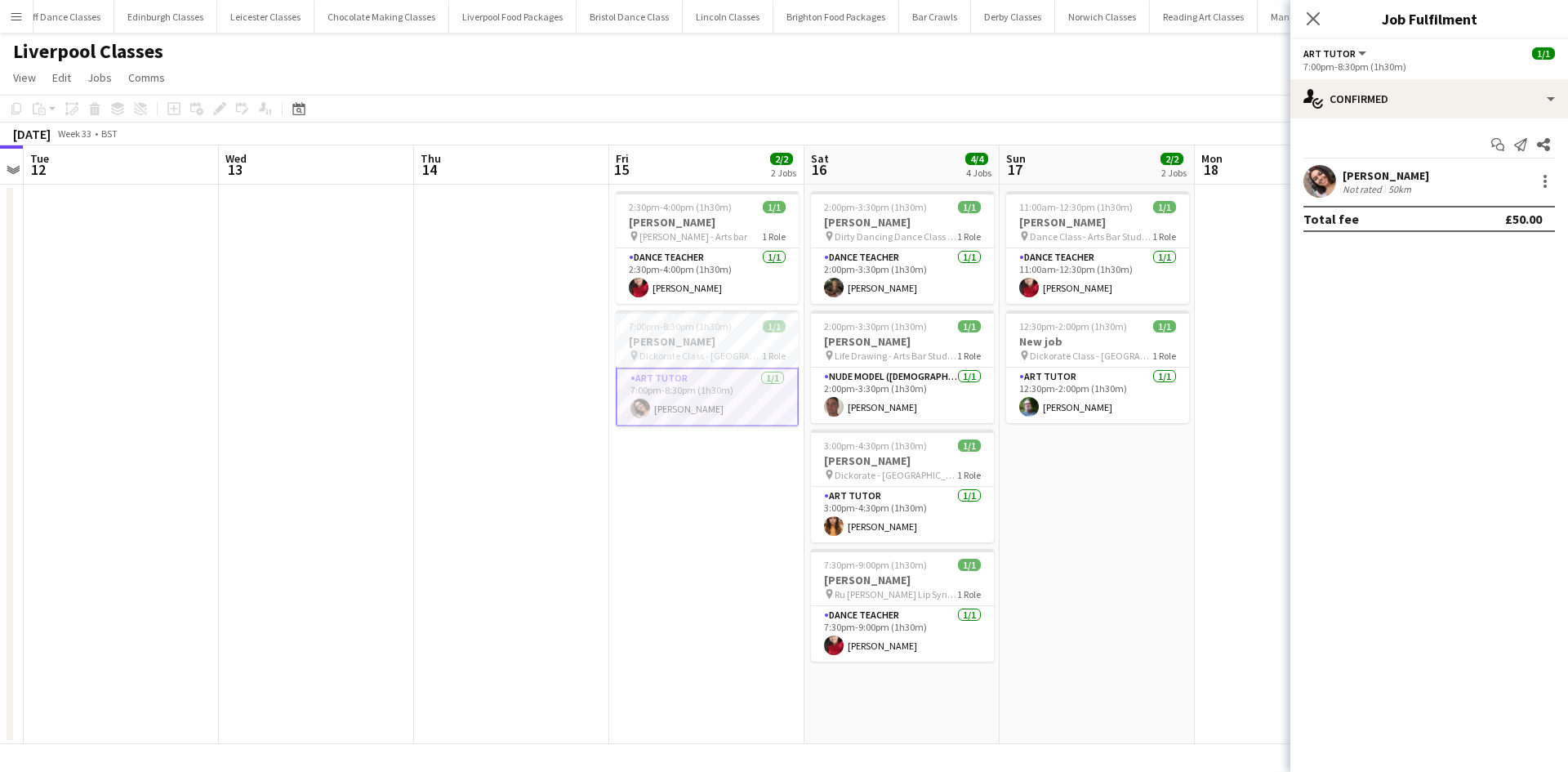
click at [684, 331] on span "7:00pm-8:30pm (1h30m)" at bounding box center [681, 326] width 103 height 12
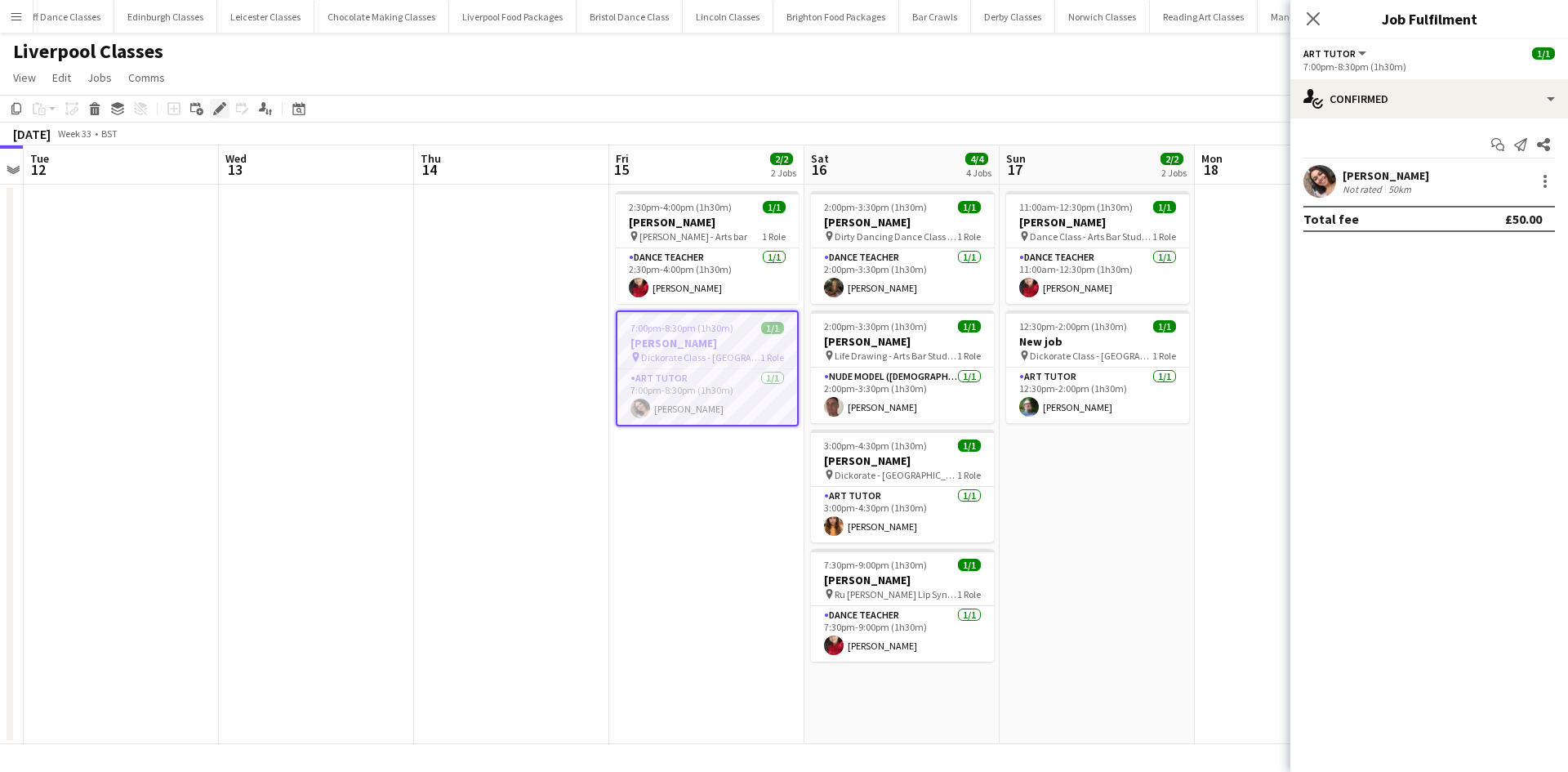
click at [219, 107] on icon at bounding box center [219, 109] width 9 height 9
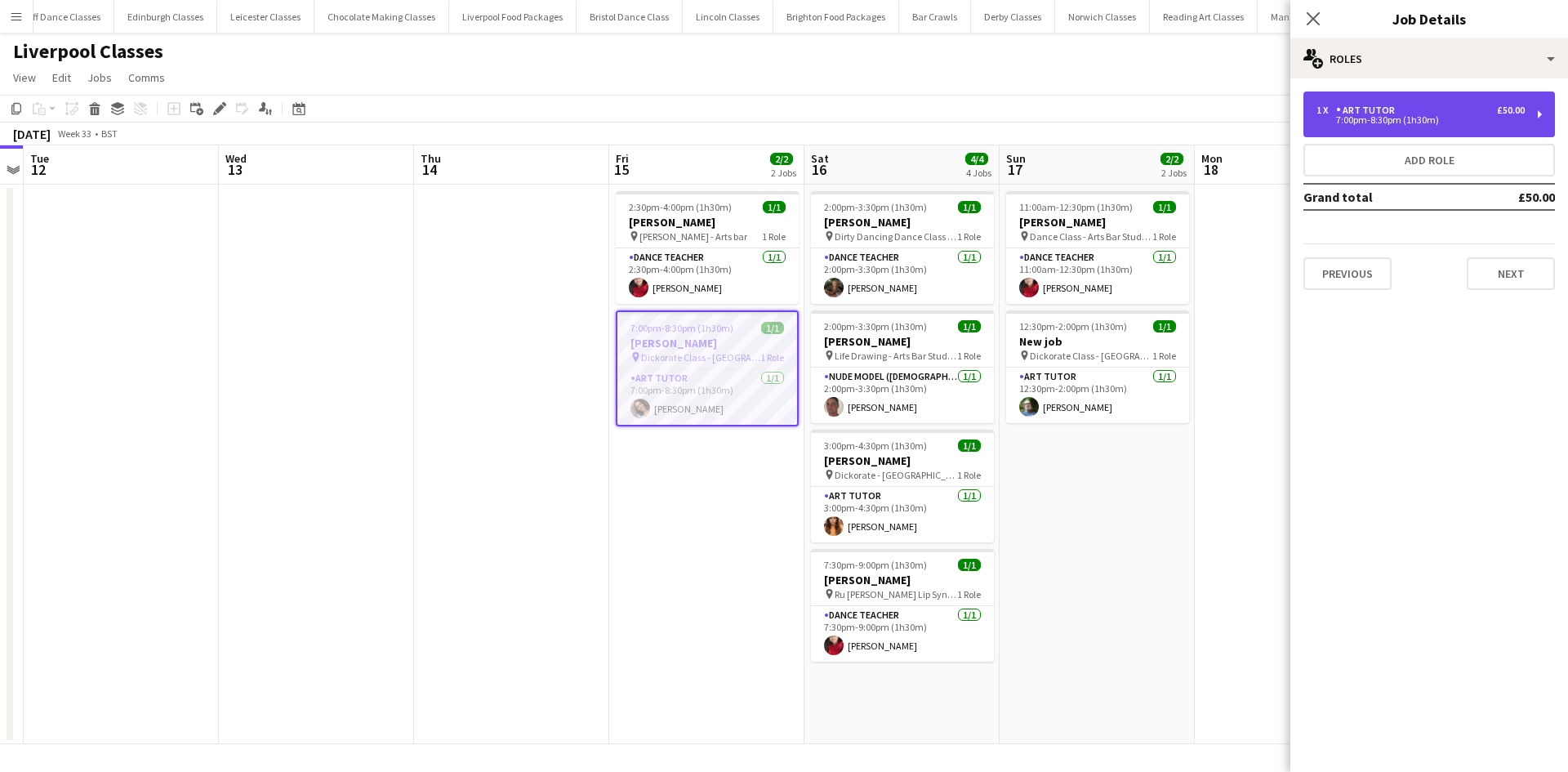
click at [1367, 116] on div "7:00pm-8:30pm (1h30m)" at bounding box center [1421, 120] width 208 height 8
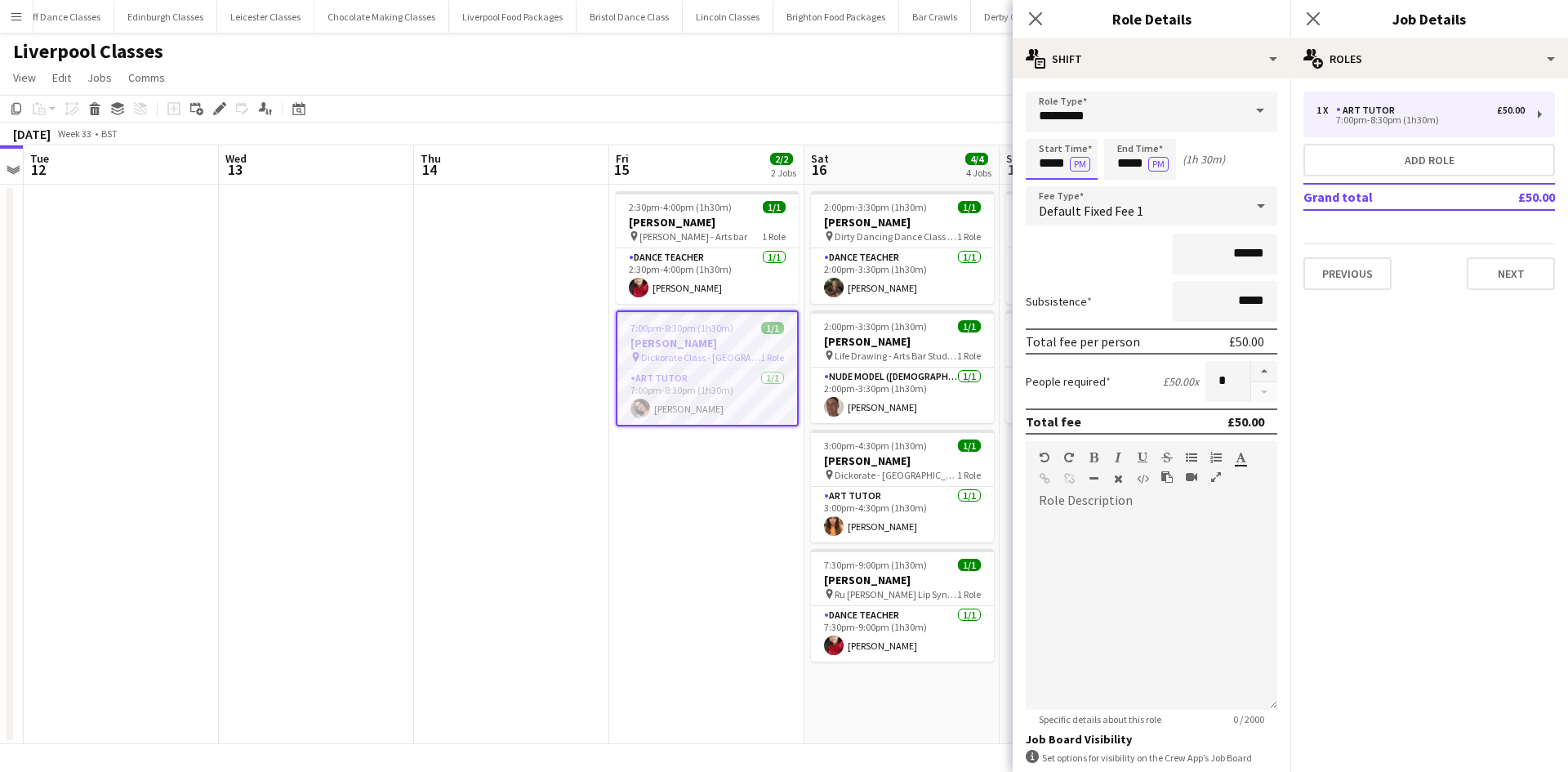
click at [1048, 168] on input "*****" at bounding box center [1061, 159] width 72 height 41
click at [1046, 188] on div at bounding box center [1045, 187] width 33 height 16
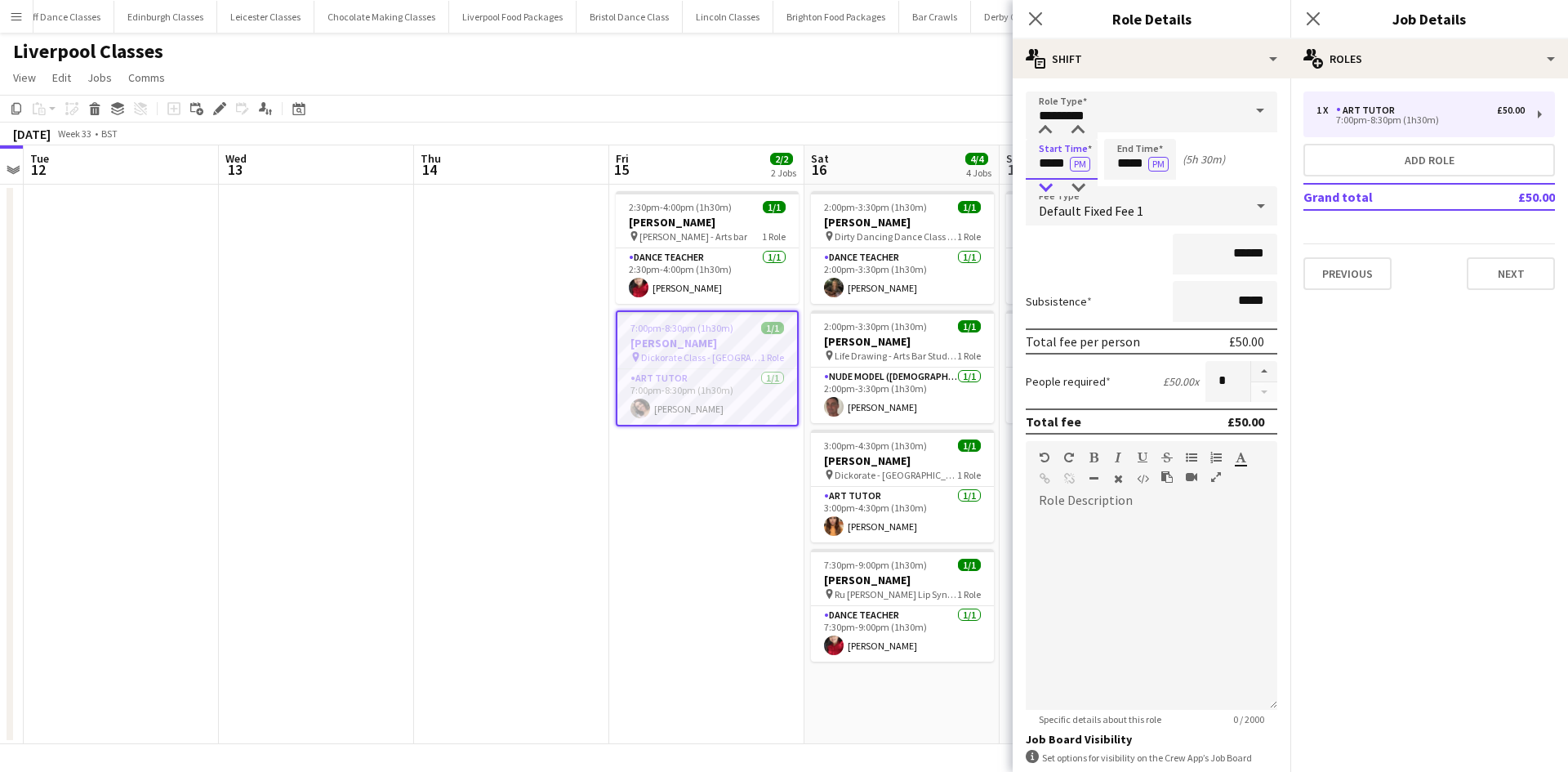
click at [1046, 188] on div at bounding box center [1045, 187] width 33 height 16
click at [1073, 124] on div at bounding box center [1078, 131] width 33 height 16
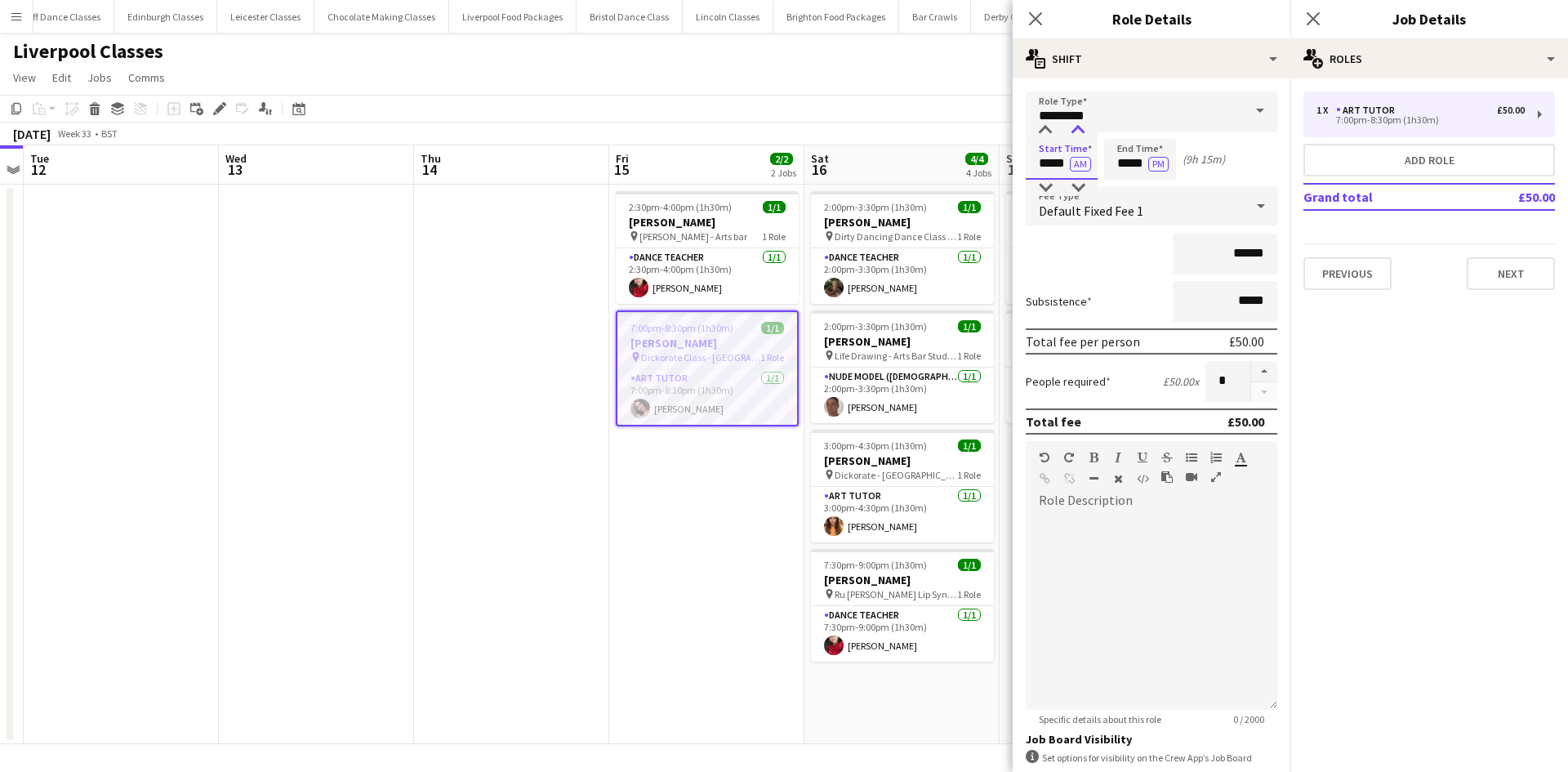
type input "*****"
click at [1074, 124] on div at bounding box center [1078, 131] width 33 height 16
click at [1122, 163] on input "*****" at bounding box center [1140, 159] width 72 height 41
click at [1122, 187] on div at bounding box center [1123, 187] width 33 height 16
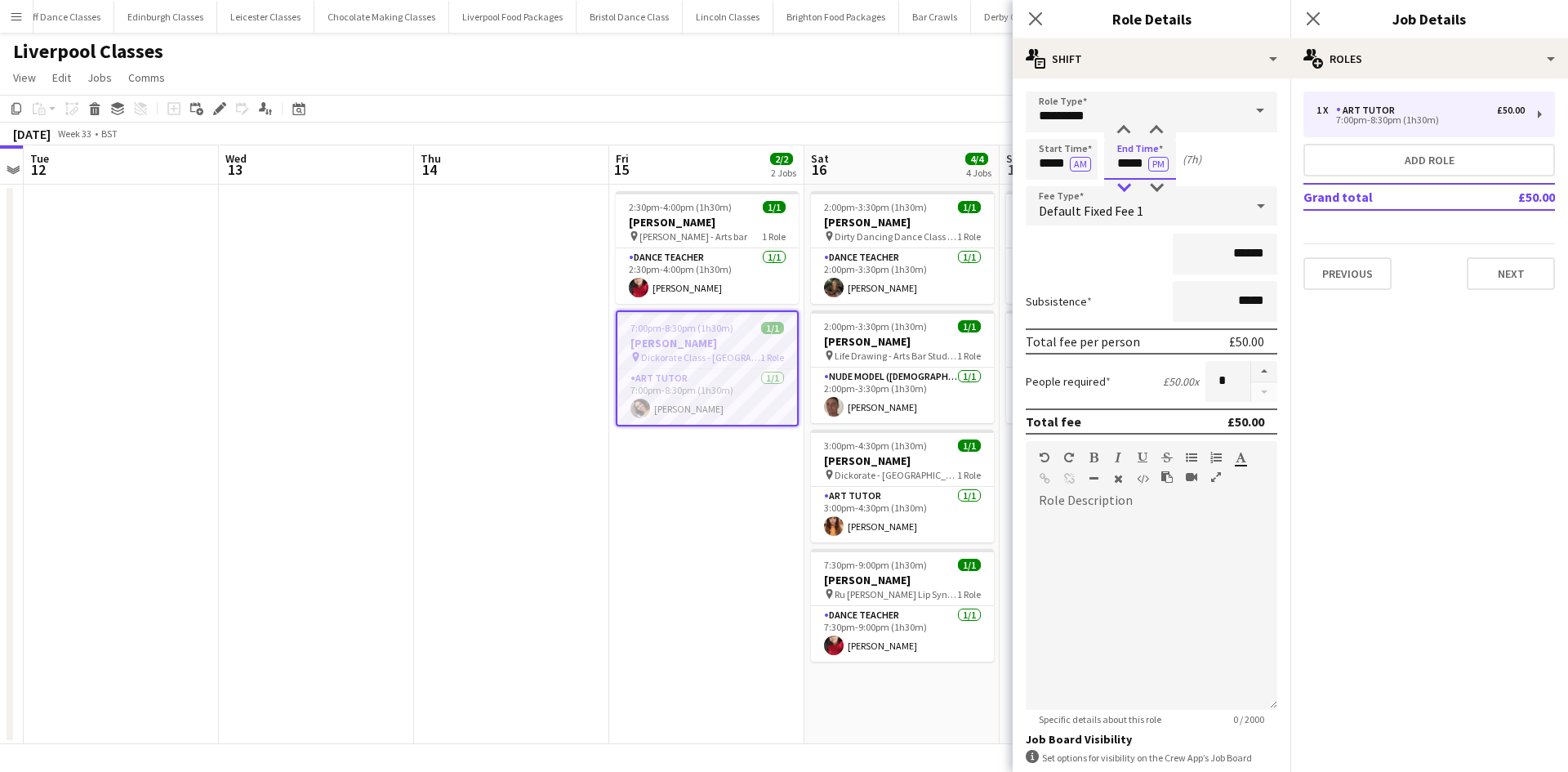
click at [1122, 187] on div at bounding box center [1123, 187] width 33 height 16
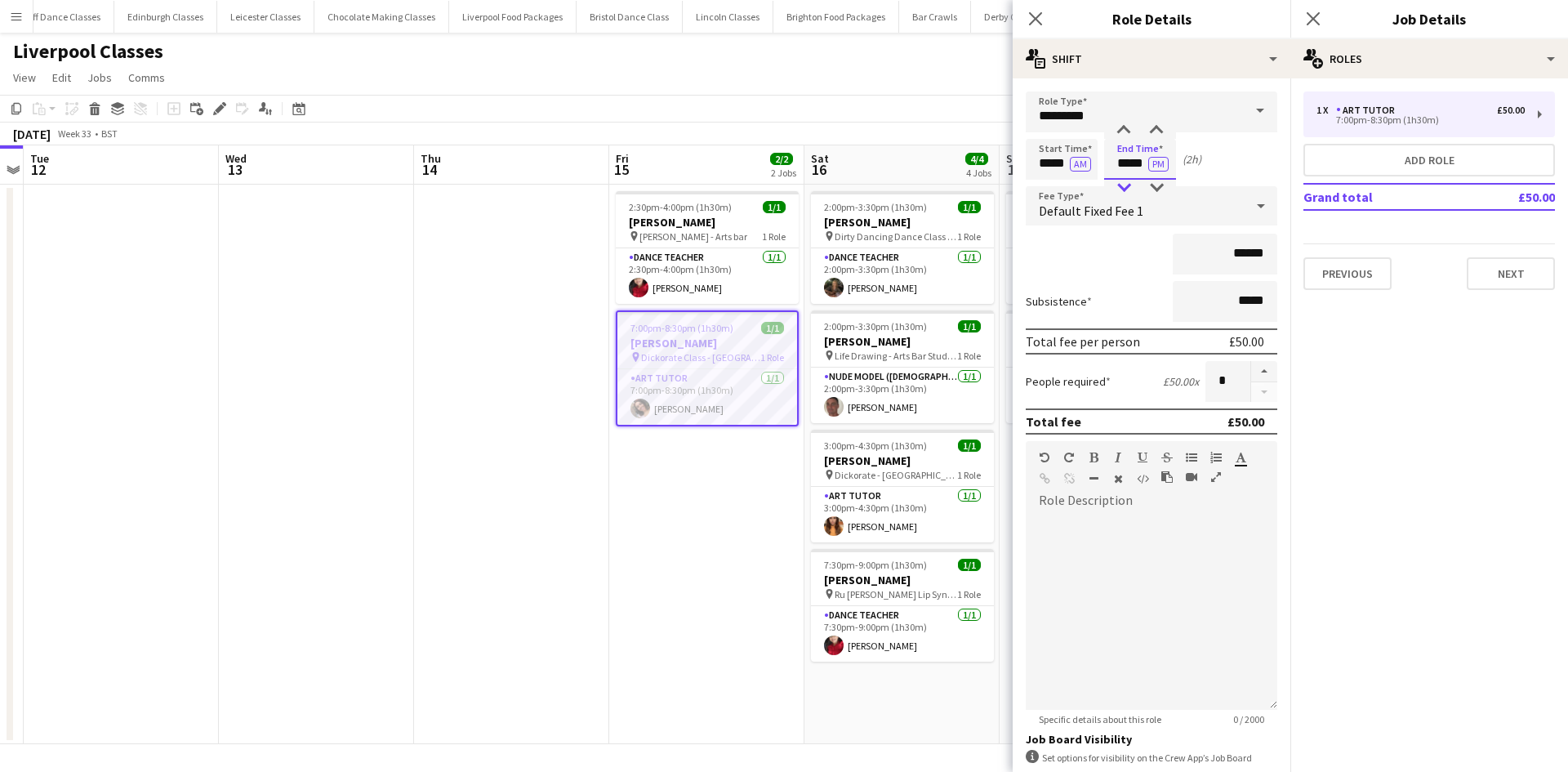
click at [1122, 187] on div at bounding box center [1123, 187] width 33 height 16
click at [1121, 125] on div at bounding box center [1123, 131] width 33 height 16
click at [1156, 193] on div at bounding box center [1156, 187] width 33 height 16
type input "*****"
click at [1158, 187] on div at bounding box center [1156, 187] width 33 height 16
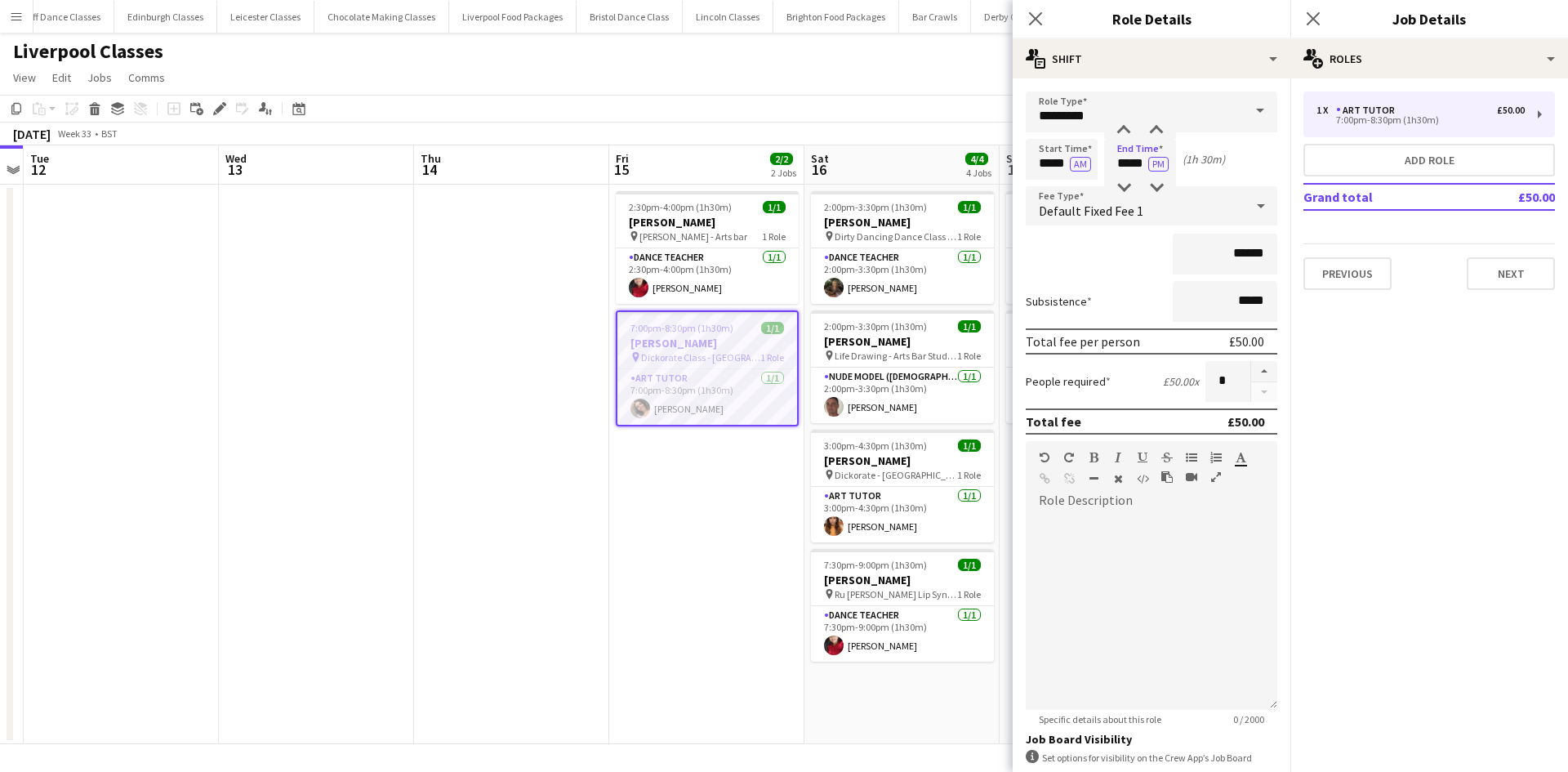
click at [1113, 257] on div "******" at bounding box center [1150, 254] width 251 height 41
click at [913, 547] on app-date-cell "2:00pm-3:30pm (1h30m) 1/1 Rebecca Rampling pin Dirty Dancing Dance Class - Arts…" at bounding box center [902, 465] width 195 height 560
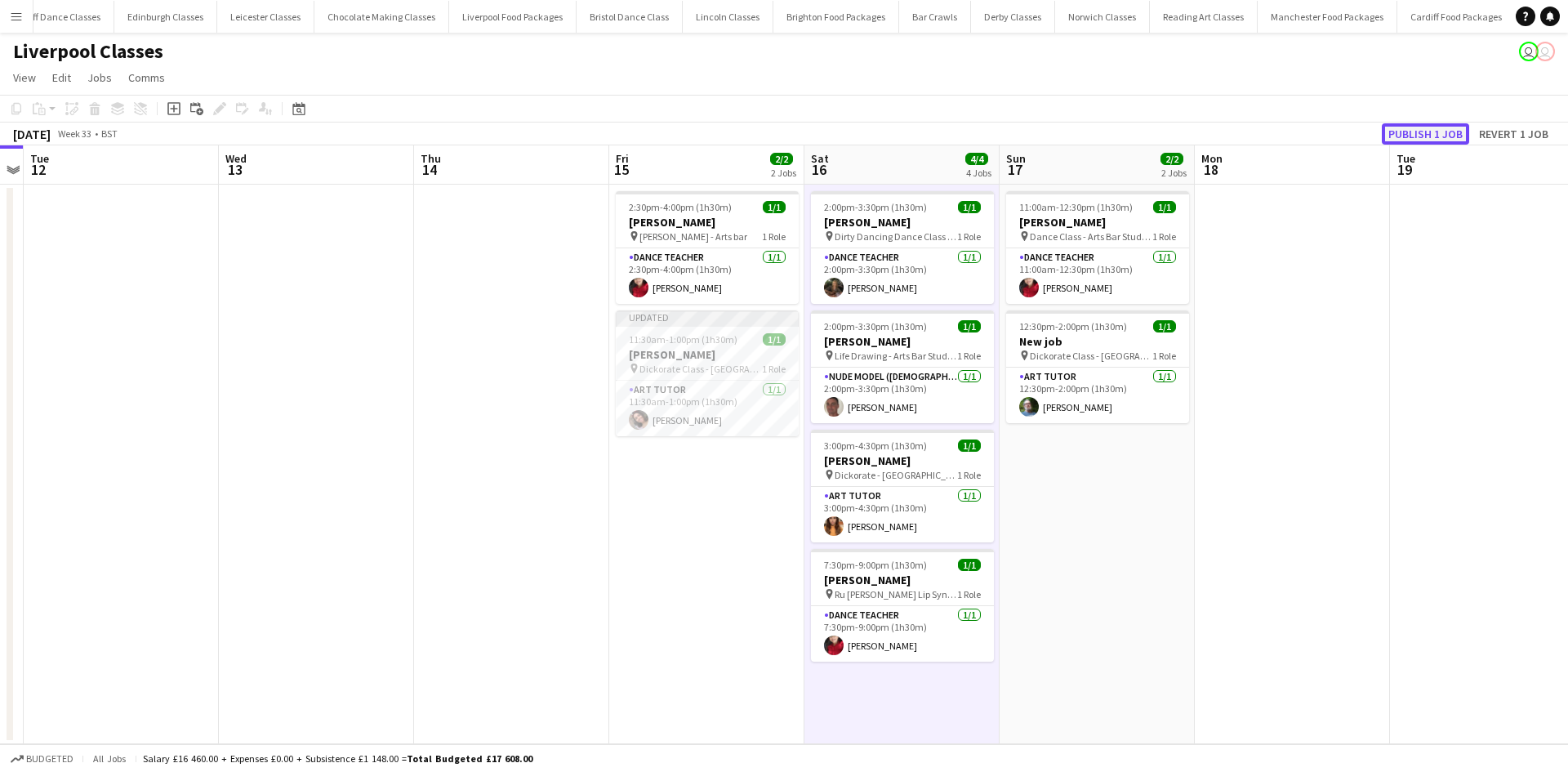
click at [1404, 126] on button "Publish 1 job" at bounding box center [1425, 134] width 87 height 21
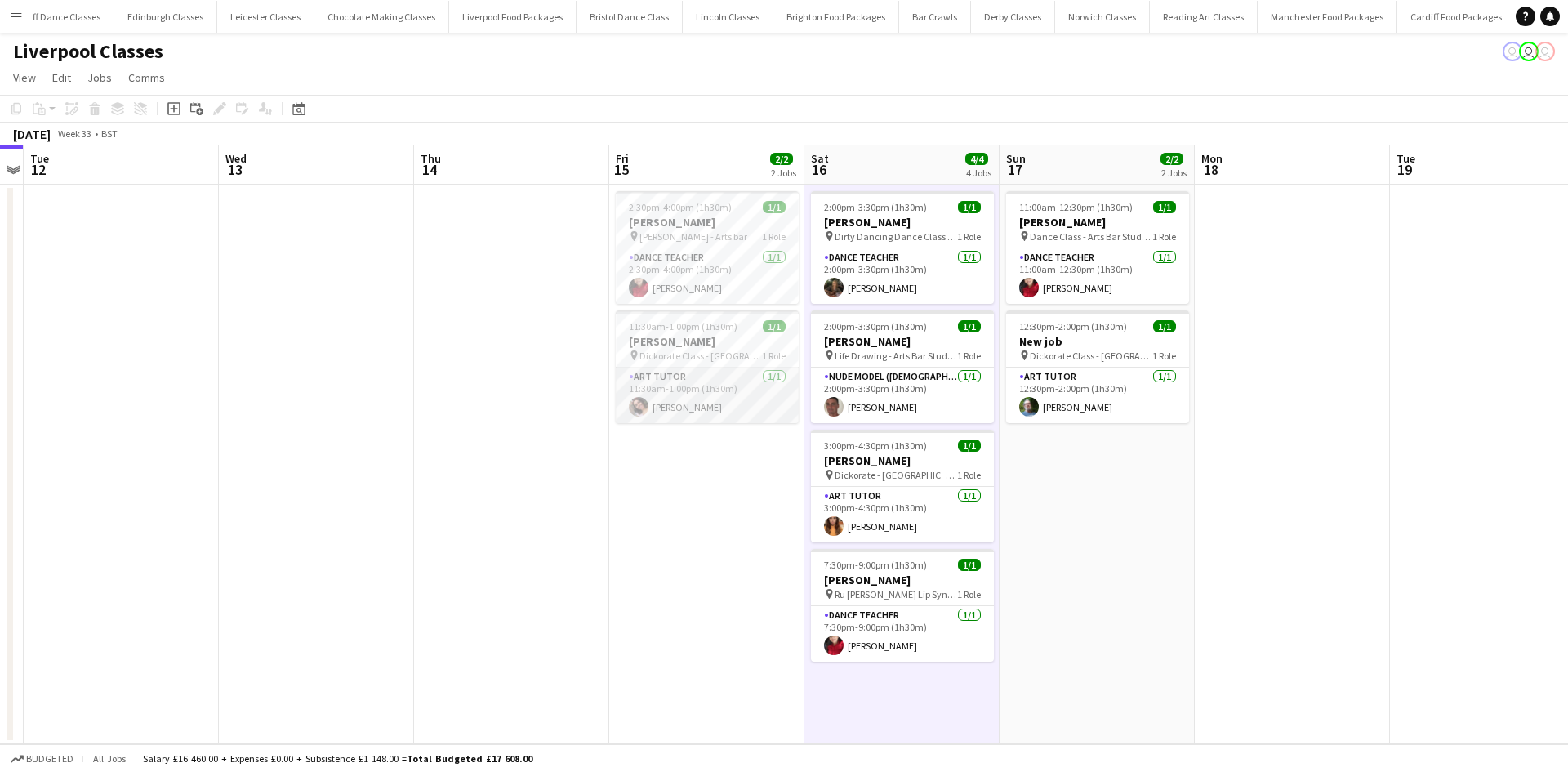
drag, startPoint x: 674, startPoint y: 391, endPoint x: 716, endPoint y: 389, distance: 42.0
click at [675, 390] on app-card-role "Art Tutor 1/1 11:30am-1:00pm (1h30m) Nikicha Clayton" at bounding box center [707, 395] width 183 height 55
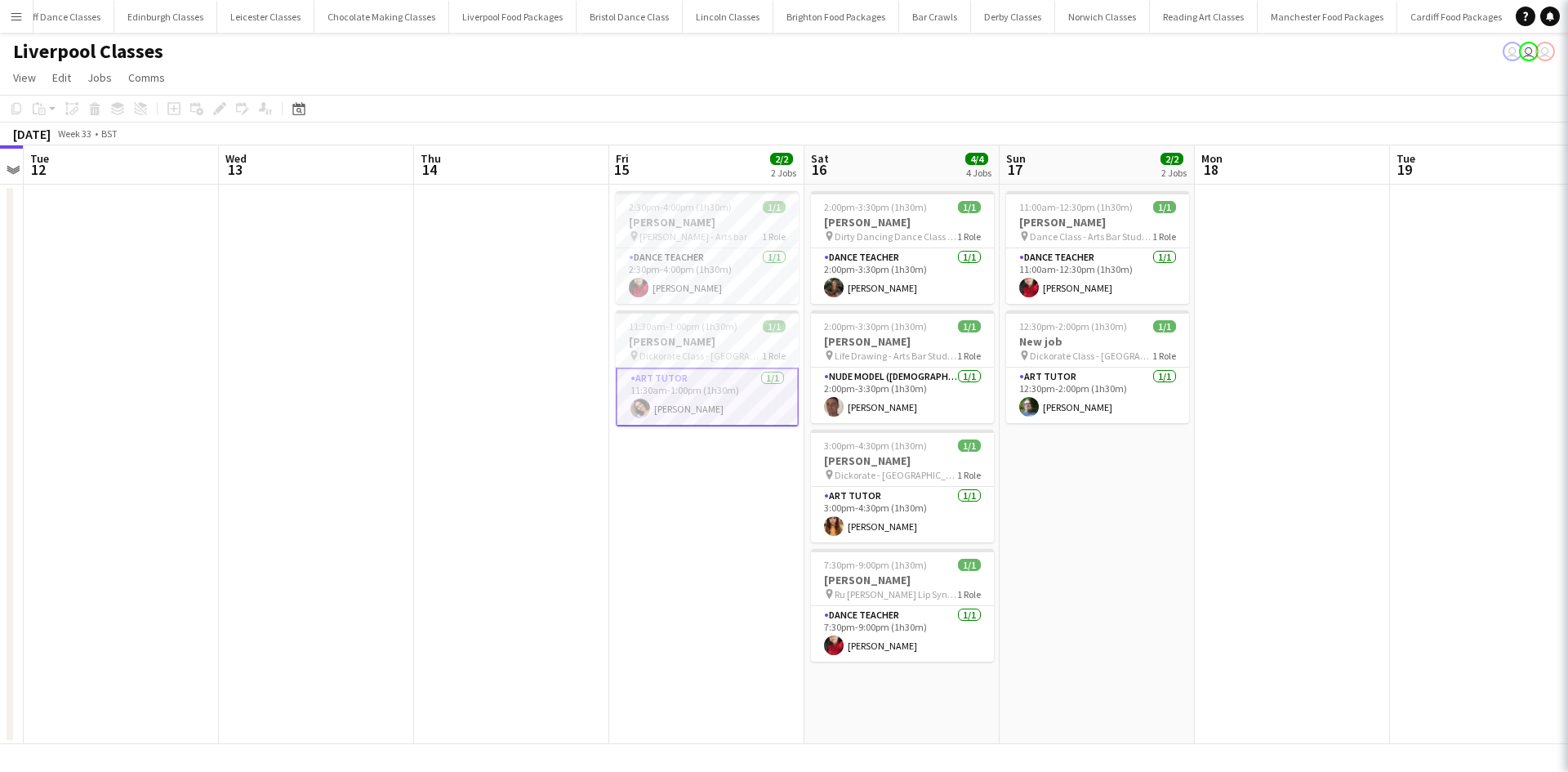
scroll to position [0, 561]
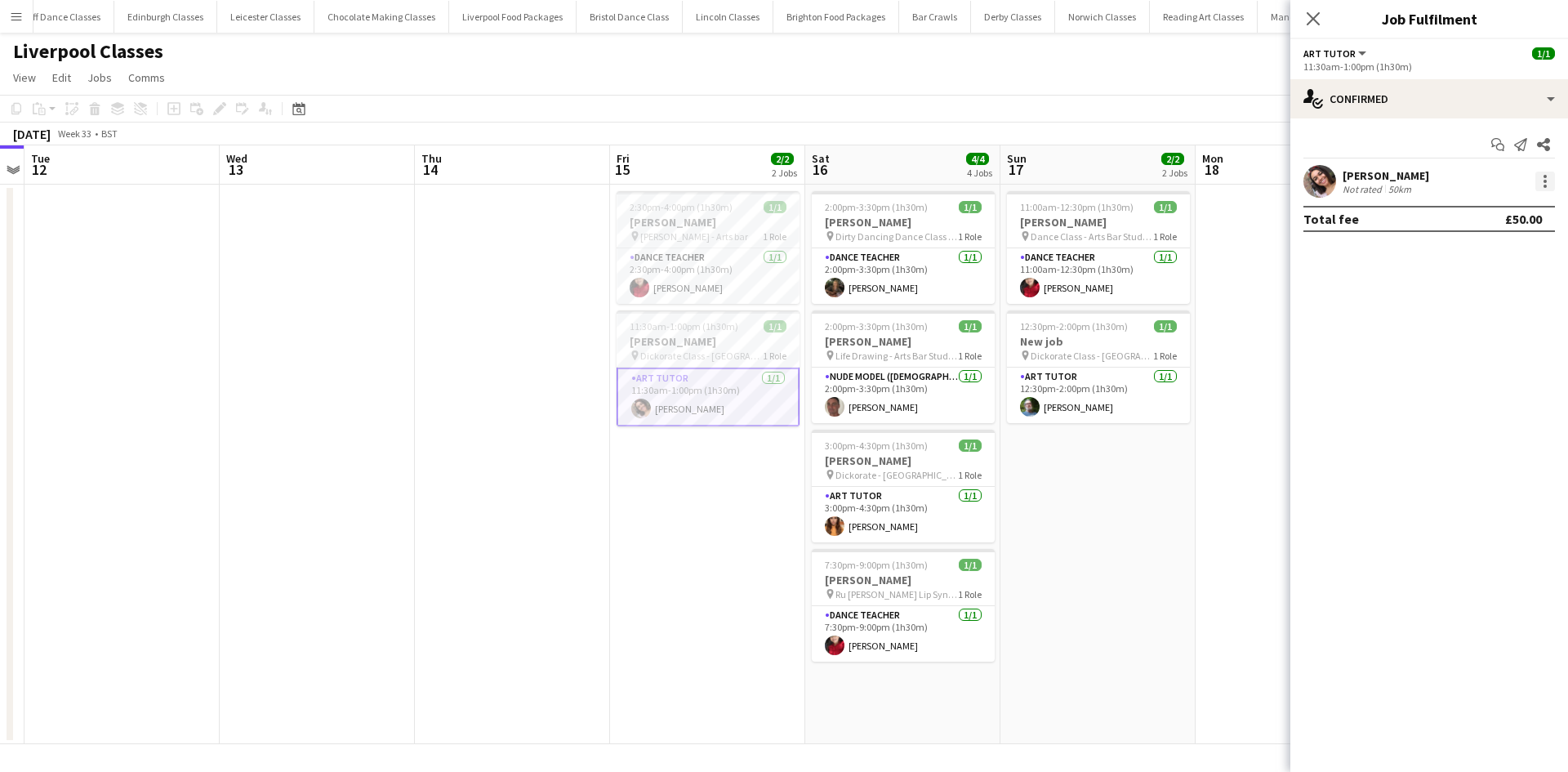
click at [1547, 172] on div at bounding box center [1545, 181] width 20 height 20
click at [1341, 190] on div at bounding box center [784, 386] width 1568 height 772
drag, startPoint x: 735, startPoint y: 316, endPoint x: 783, endPoint y: 313, distance: 48.1
click at [736, 316] on app-job-card "11:30am-1:00pm (1h30m) 1/1 Mandy Smith pin Dickorate Class - Adelphi Hotel - Li…" at bounding box center [708, 368] width 183 height 116
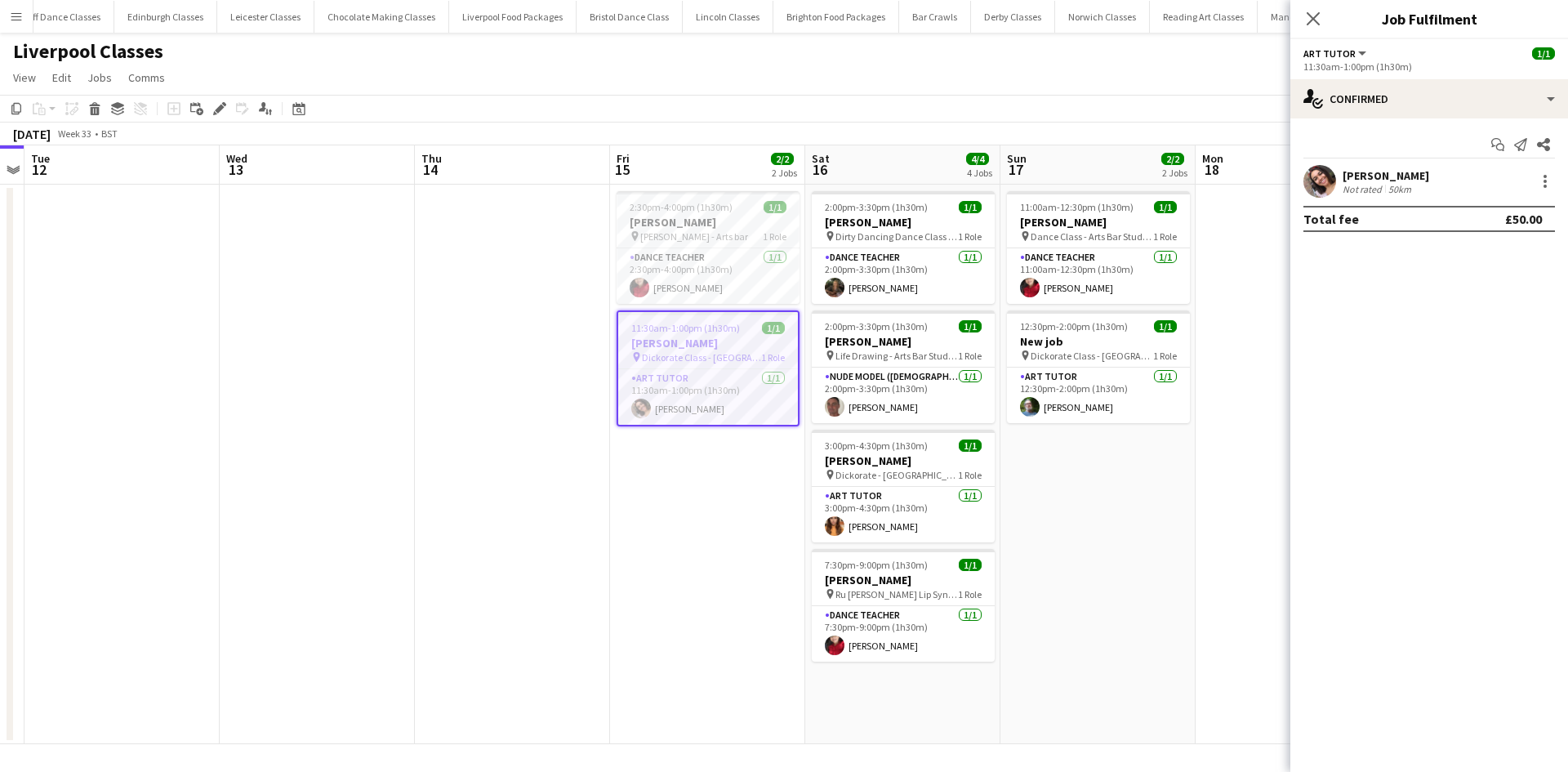
scroll to position [0, 561]
click at [743, 345] on h3 "[PERSON_NAME]" at bounding box center [709, 343] width 179 height 15
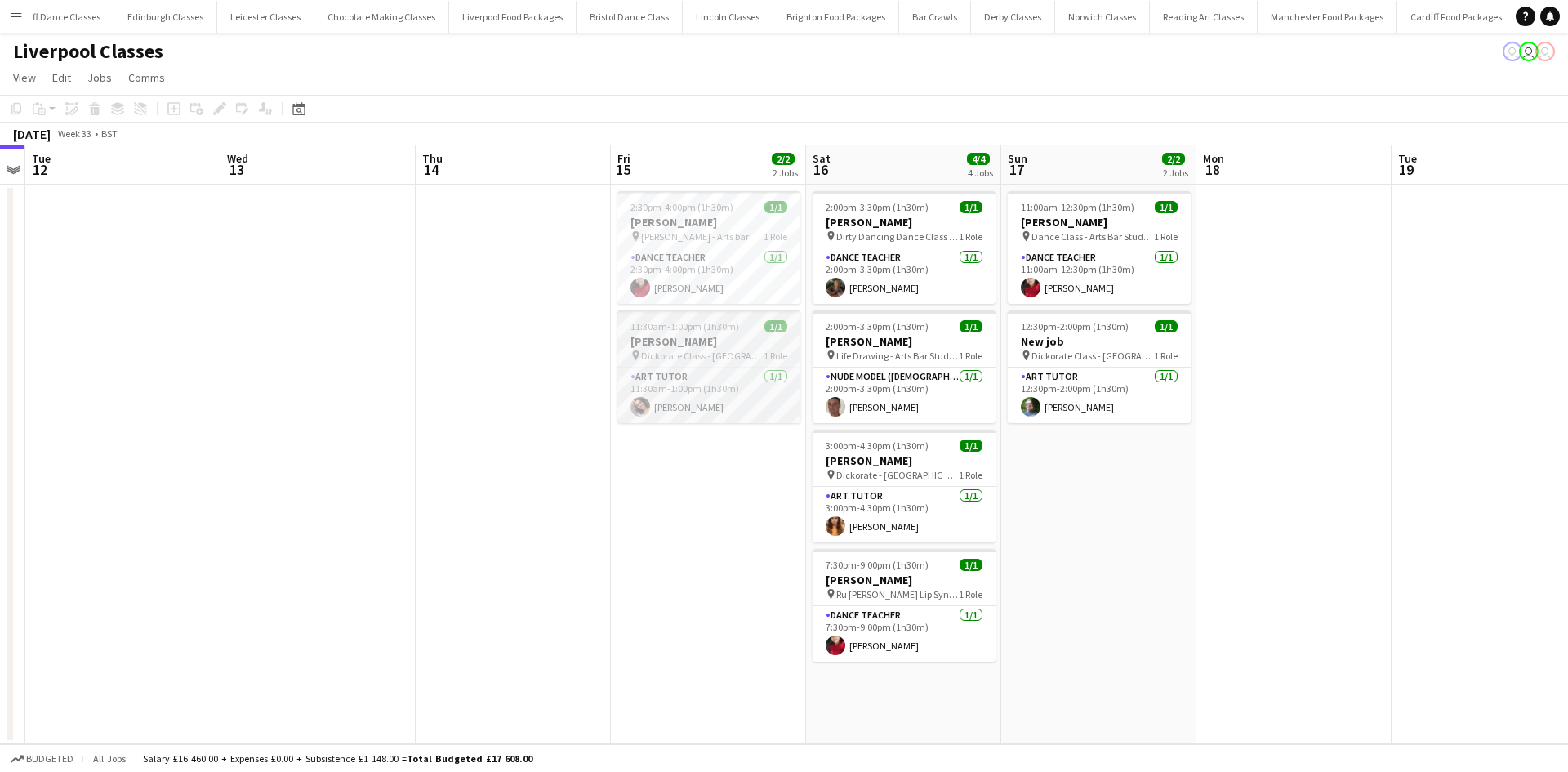
drag, startPoint x: 681, startPoint y: 333, endPoint x: 645, endPoint y: 316, distance: 39.8
click at [682, 333] on app-job-card "11:30am-1:00pm (1h30m) 1/1 Mandy Smith pin Dickorate Class - Adelphi Hotel - Li…" at bounding box center [709, 366] width 183 height 113
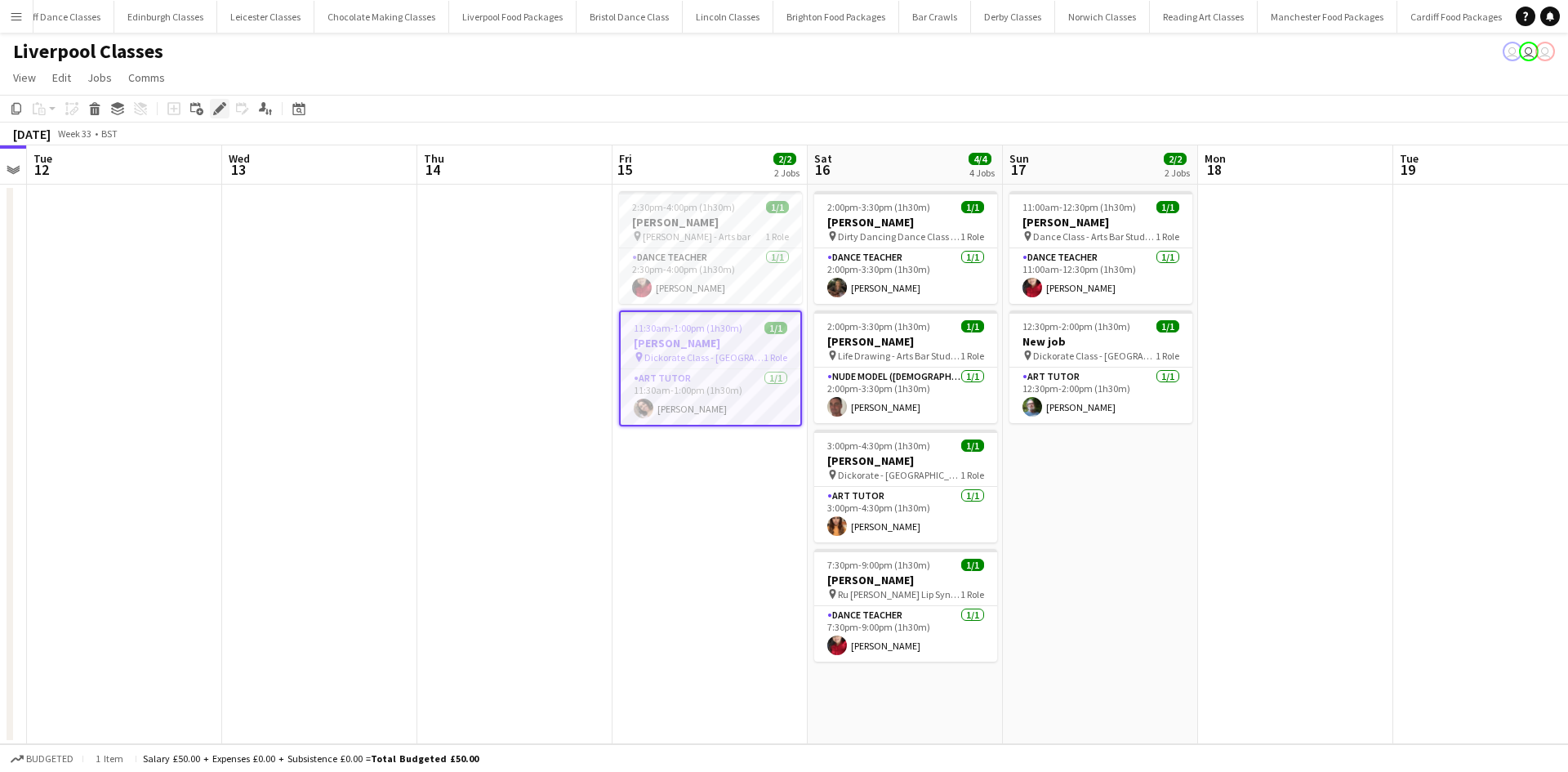
click at [217, 105] on icon "Edit" at bounding box center [219, 108] width 13 height 13
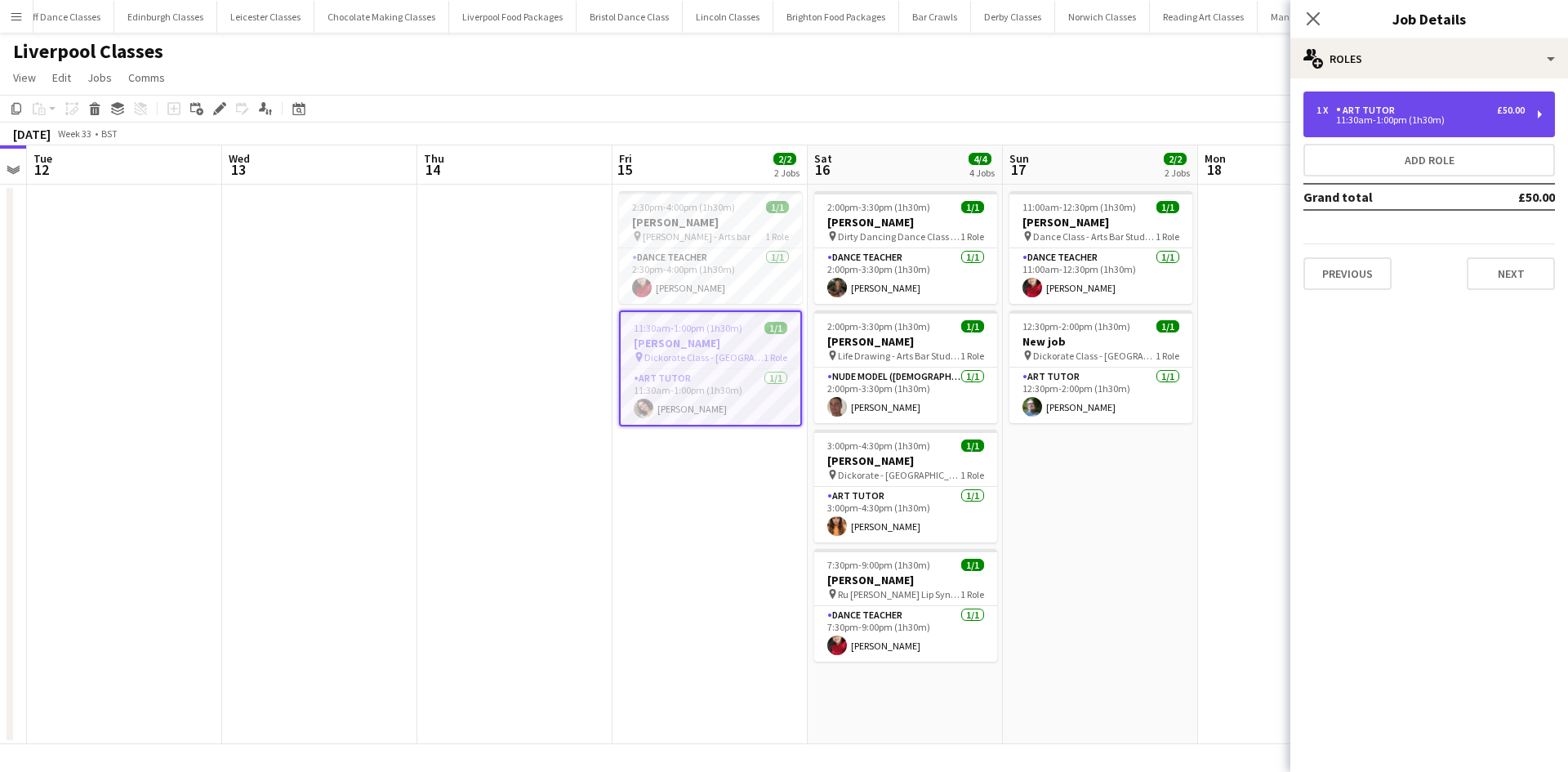
click at [1380, 100] on div "1 x Art Tutor £50.00 11:30am-1:00pm (1h30m)" at bounding box center [1429, 114] width 251 height 45
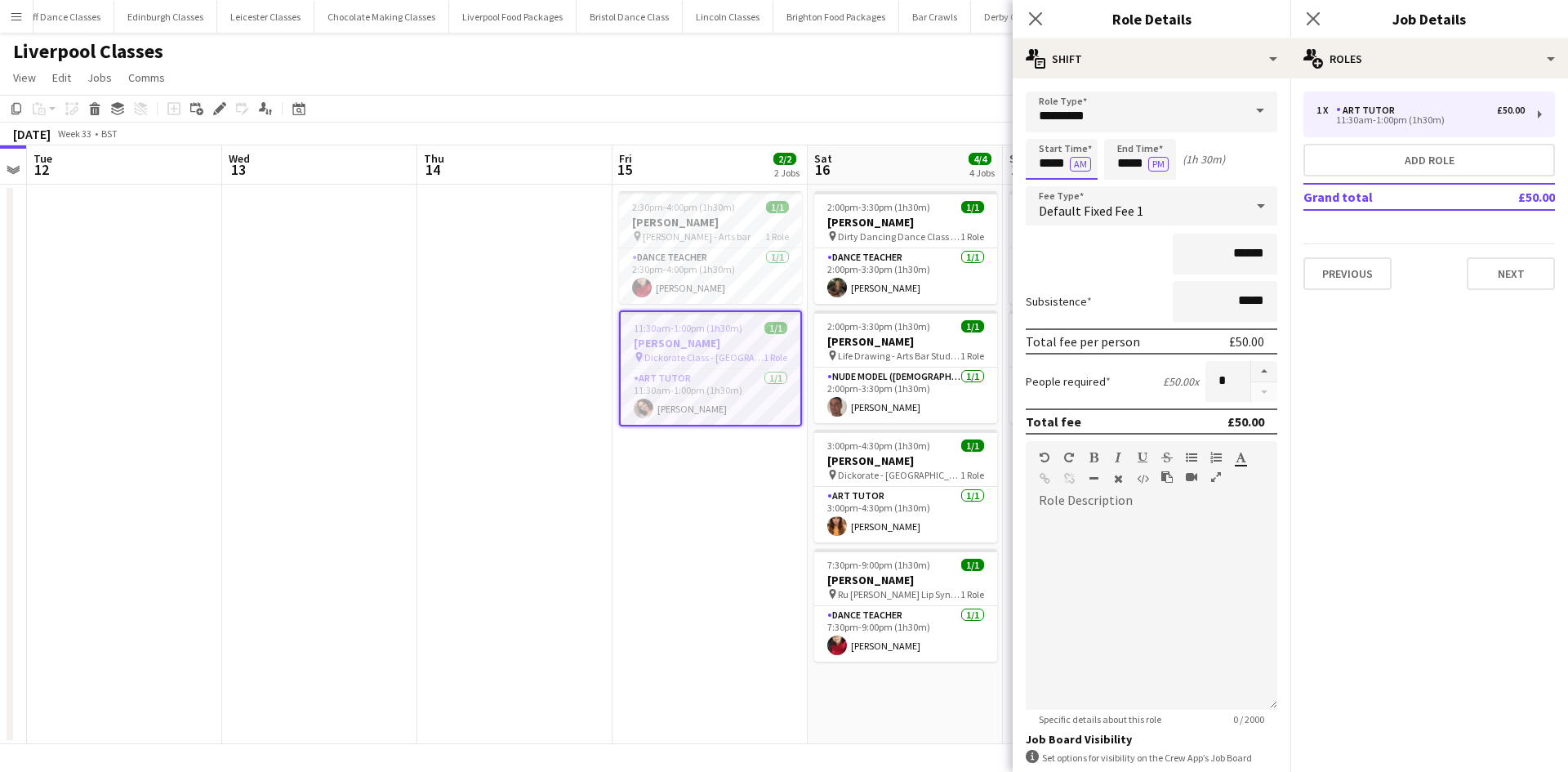
click at [1050, 157] on input "*****" at bounding box center [1061, 159] width 72 height 41
click at [1051, 187] on div at bounding box center [1045, 187] width 33 height 16
click at [1046, 179] on div at bounding box center [1045, 187] width 33 height 16
type input "*****"
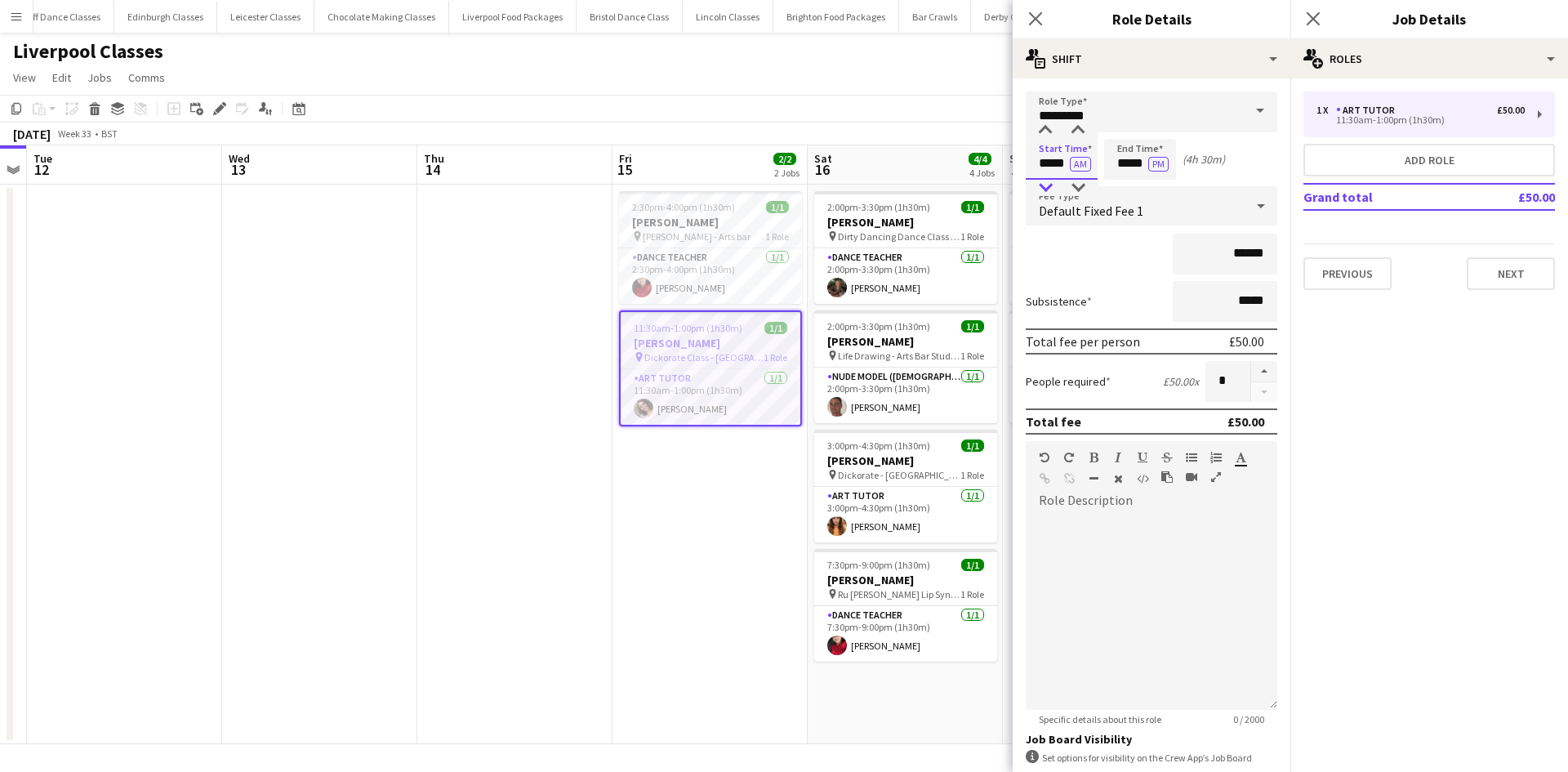
click at [1048, 183] on div at bounding box center [1045, 187] width 33 height 16
click at [1118, 150] on input "*****" at bounding box center [1140, 159] width 72 height 41
click at [1122, 132] on div at bounding box center [1123, 131] width 33 height 16
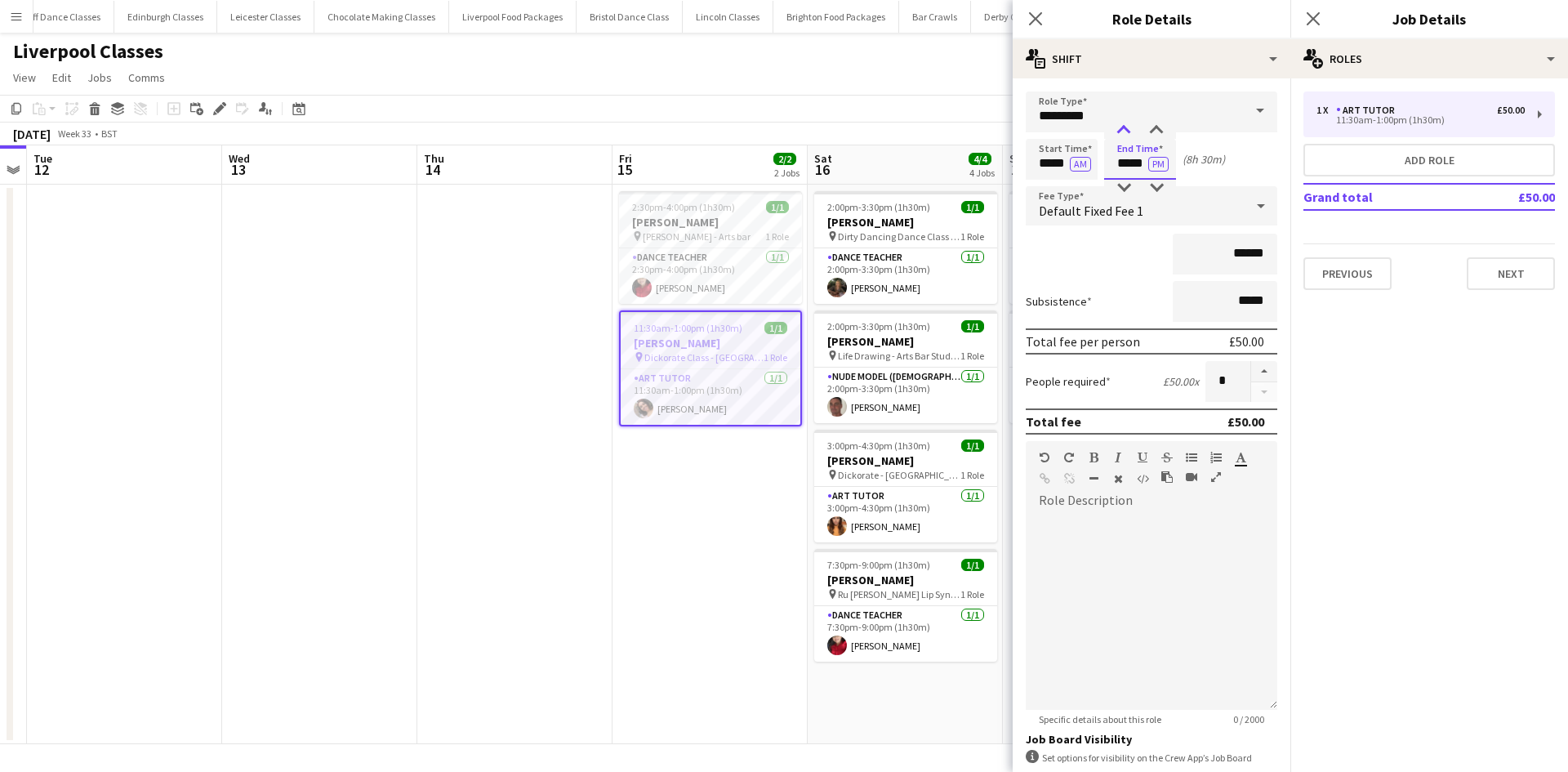
click at [1122, 132] on div at bounding box center [1123, 131] width 33 height 16
click at [1125, 132] on div at bounding box center [1123, 131] width 33 height 16
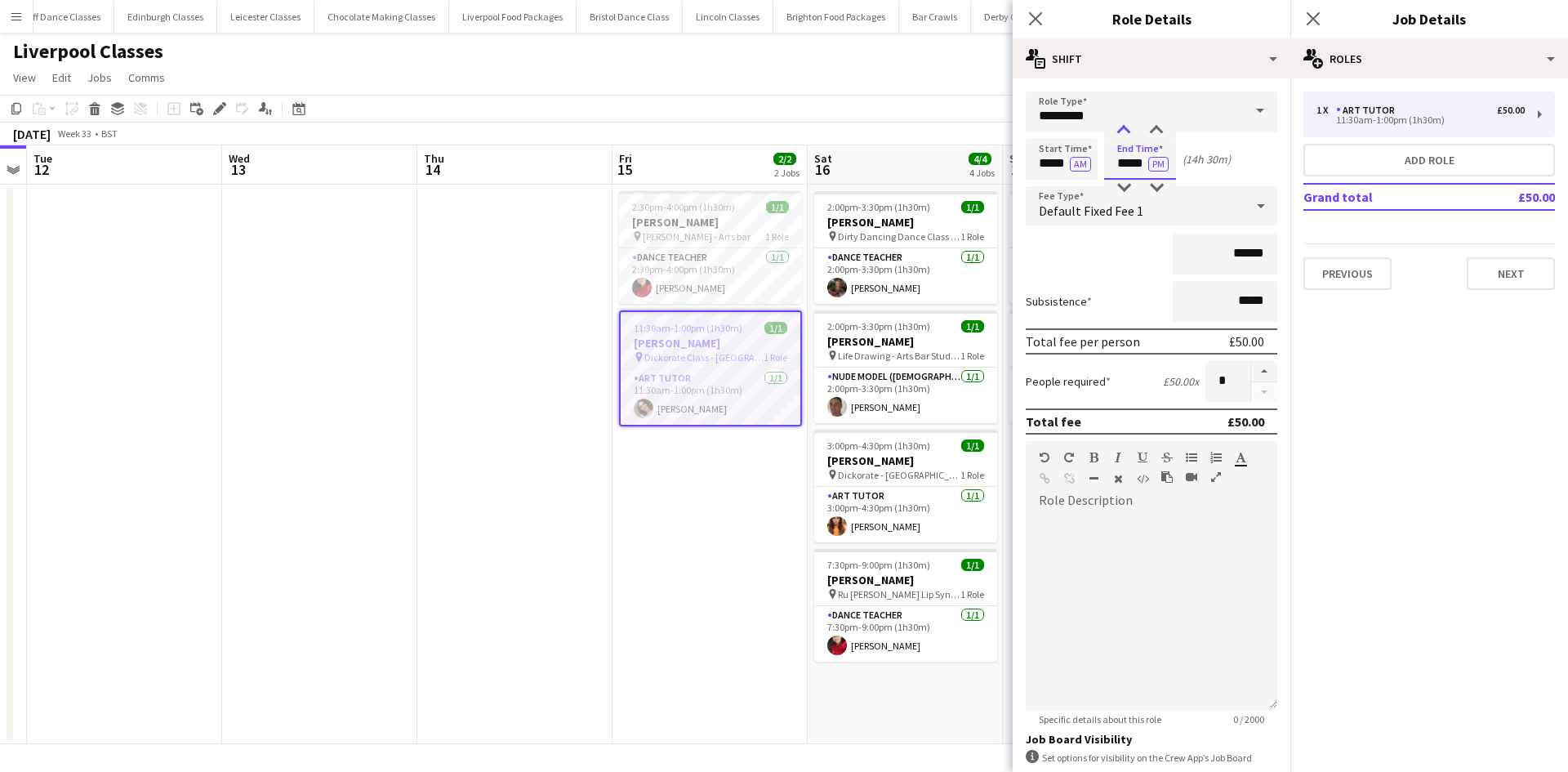
click at [1127, 126] on div at bounding box center [1123, 131] width 33 height 16
click at [1128, 183] on div at bounding box center [1123, 187] width 33 height 16
click at [1126, 184] on div at bounding box center [1123, 187] width 33 height 16
click at [1126, 134] on div at bounding box center [1123, 131] width 33 height 16
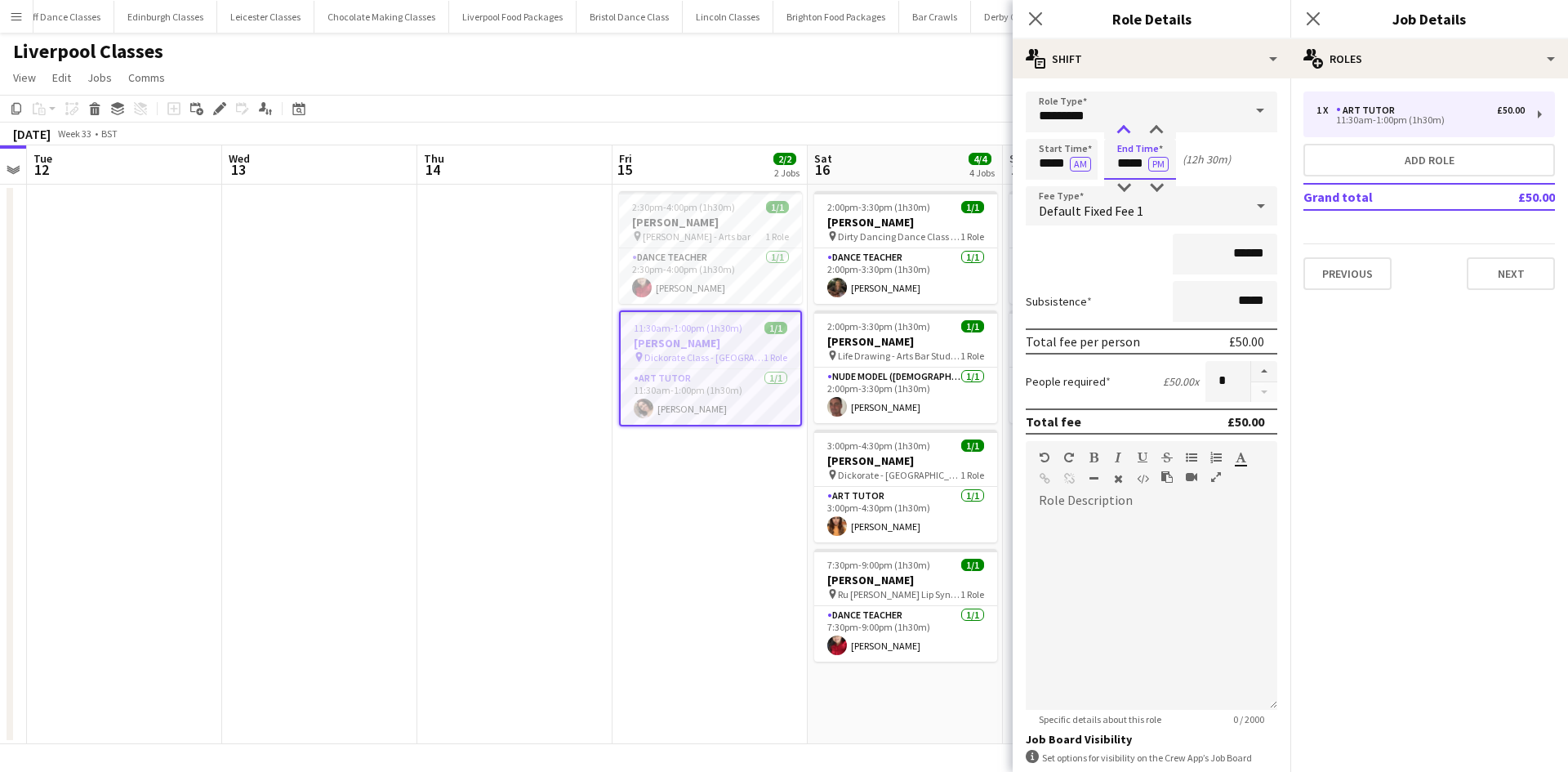
click at [1126, 134] on div at bounding box center [1123, 131] width 33 height 16
click at [1124, 126] on div at bounding box center [1123, 131] width 33 height 16
type input "*****"
click at [1133, 185] on div at bounding box center [1123, 187] width 33 height 16
click at [1135, 271] on div "******" at bounding box center [1150, 254] width 251 height 41
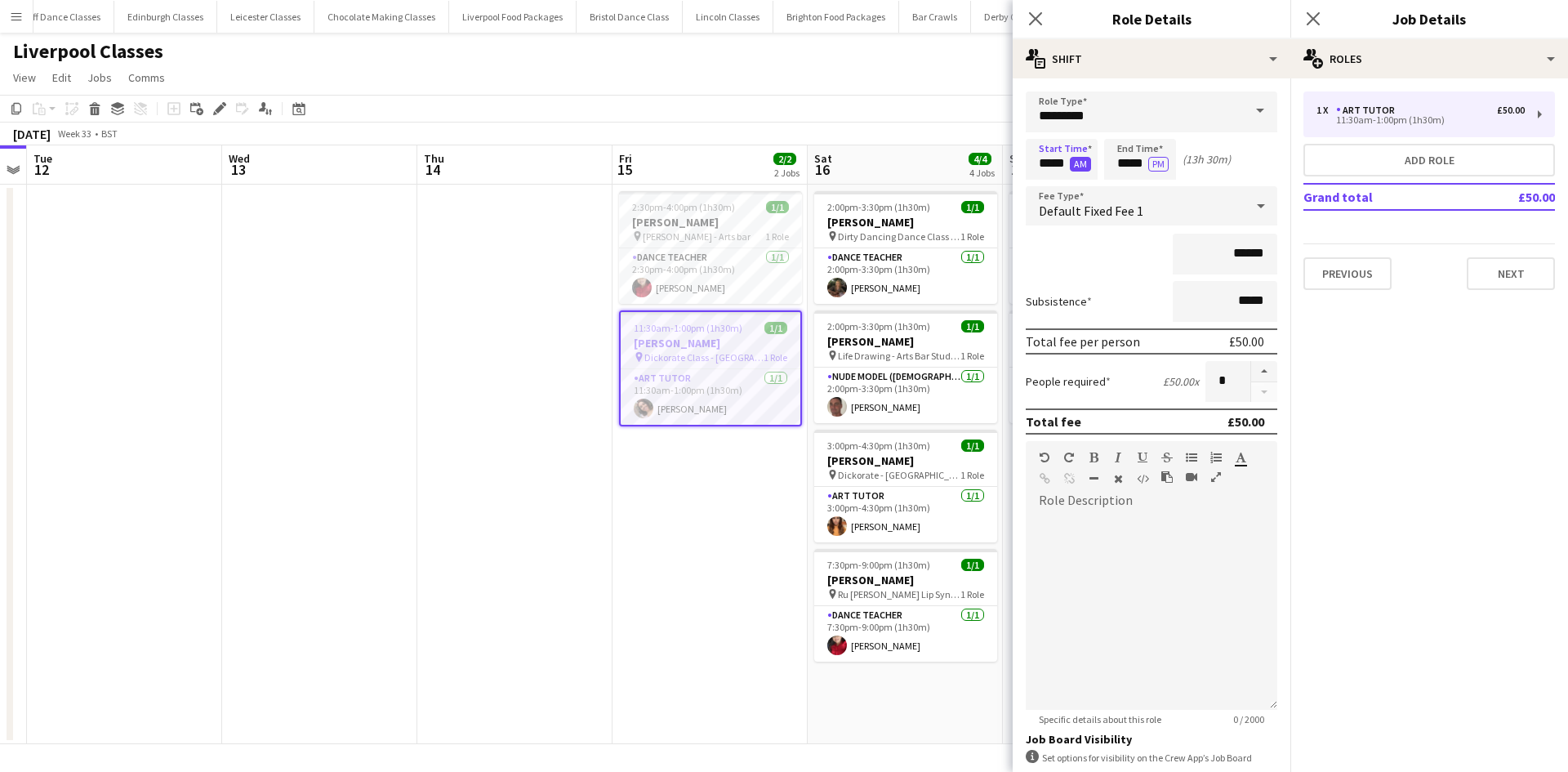
click at [1085, 163] on button "AM" at bounding box center [1080, 163] width 21 height 15
click at [1101, 259] on div "******" at bounding box center [1150, 254] width 251 height 41
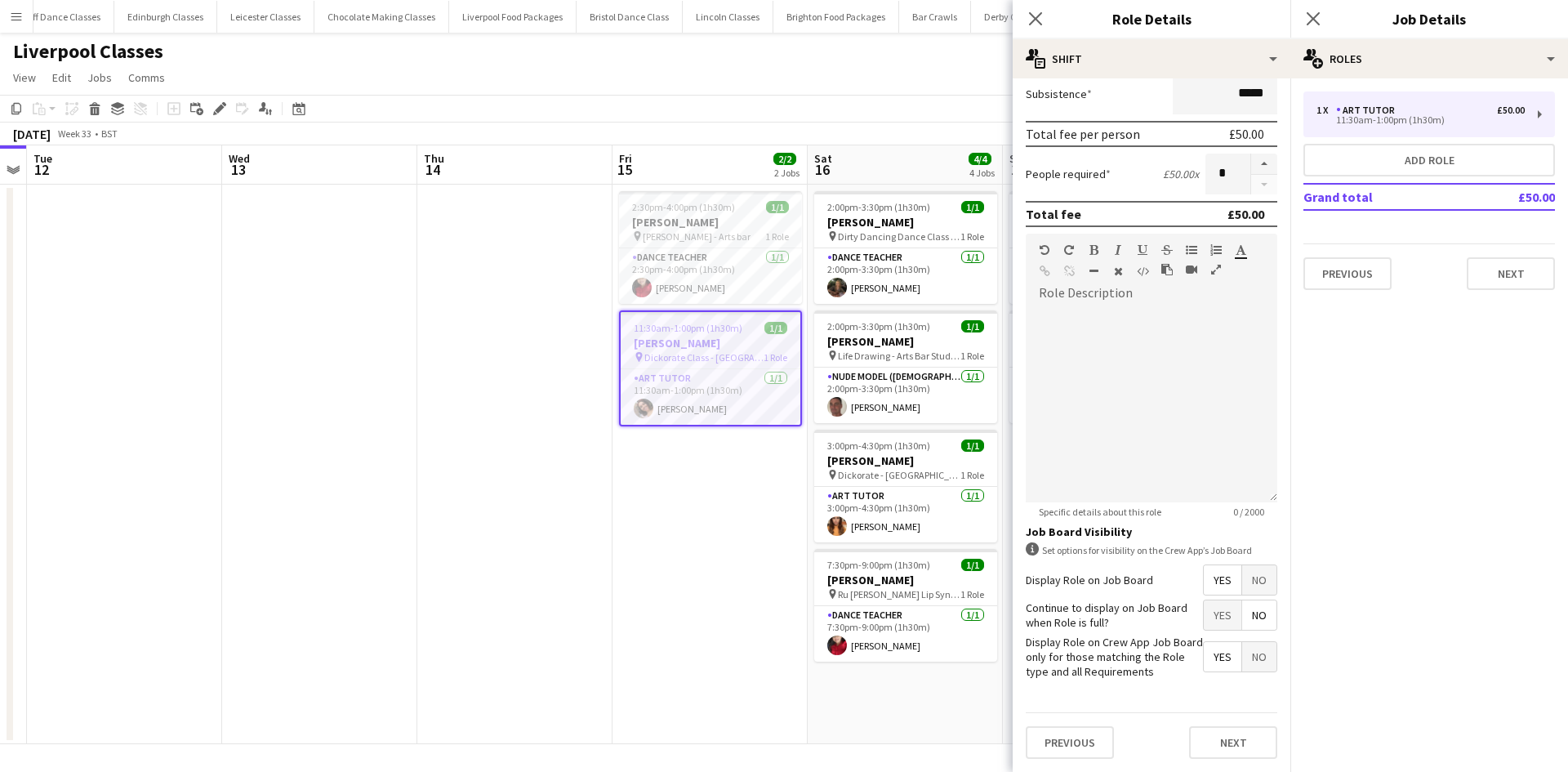
scroll to position [0, 0]
